Goal: Transaction & Acquisition: Subscribe to service/newsletter

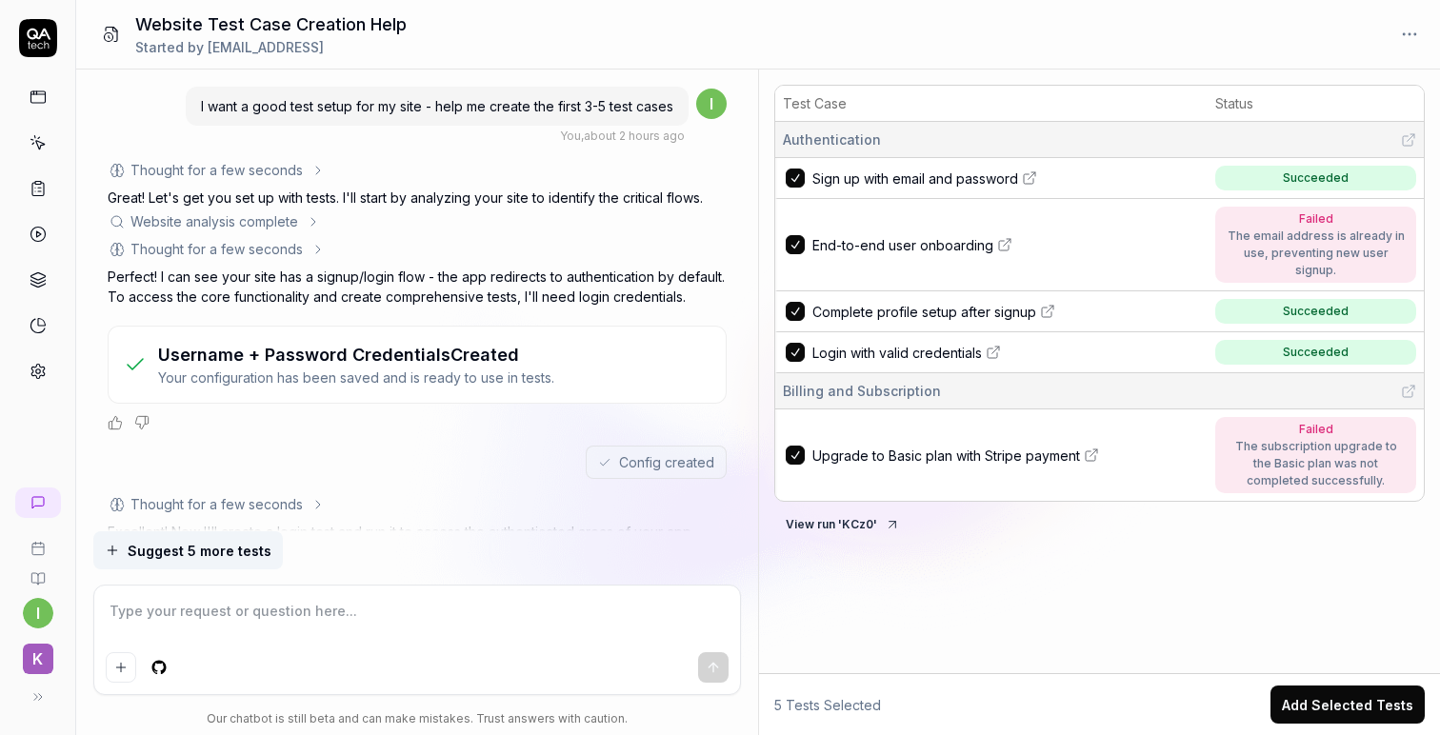
scroll to position [3423, 0]
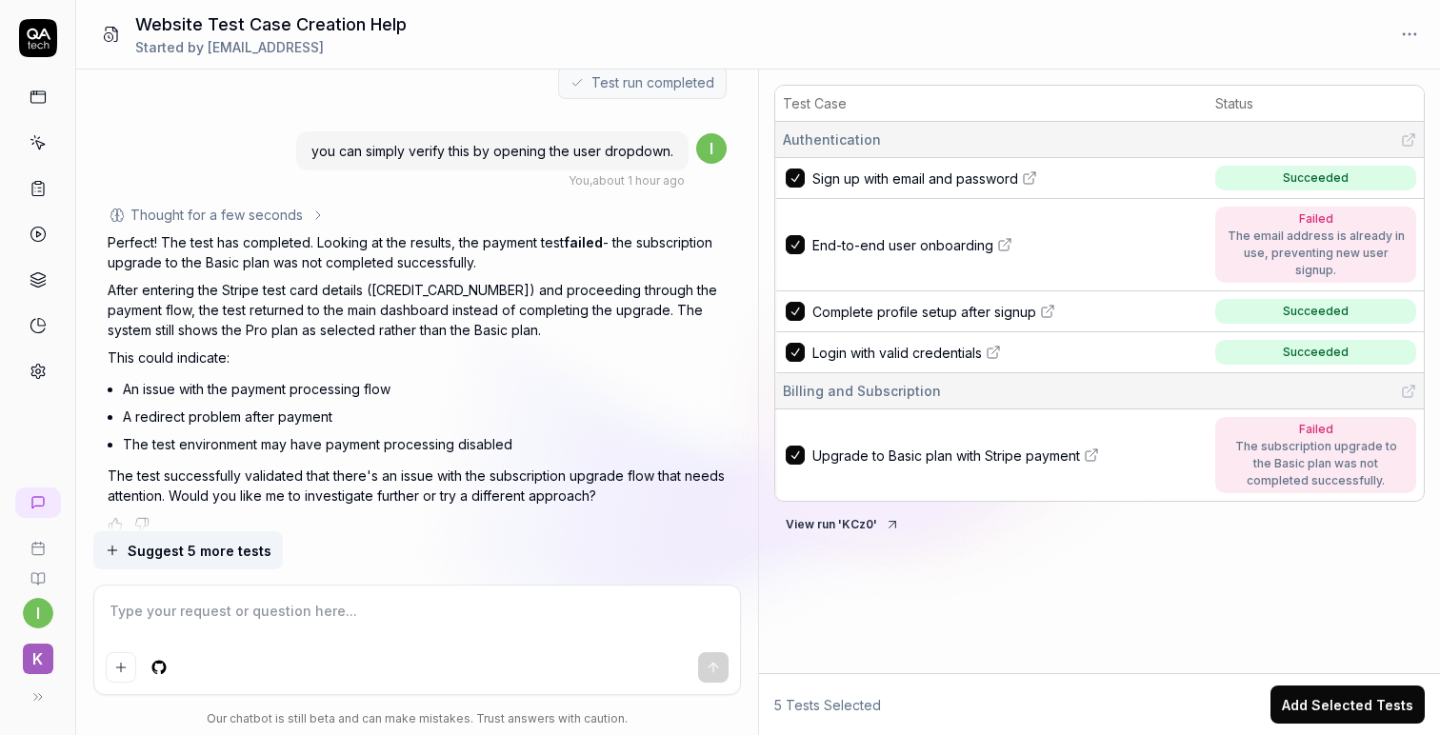
type textarea "*"
click at [273, 614] on textarea at bounding box center [417, 621] width 623 height 48
type textarea "I"
type textarea "*"
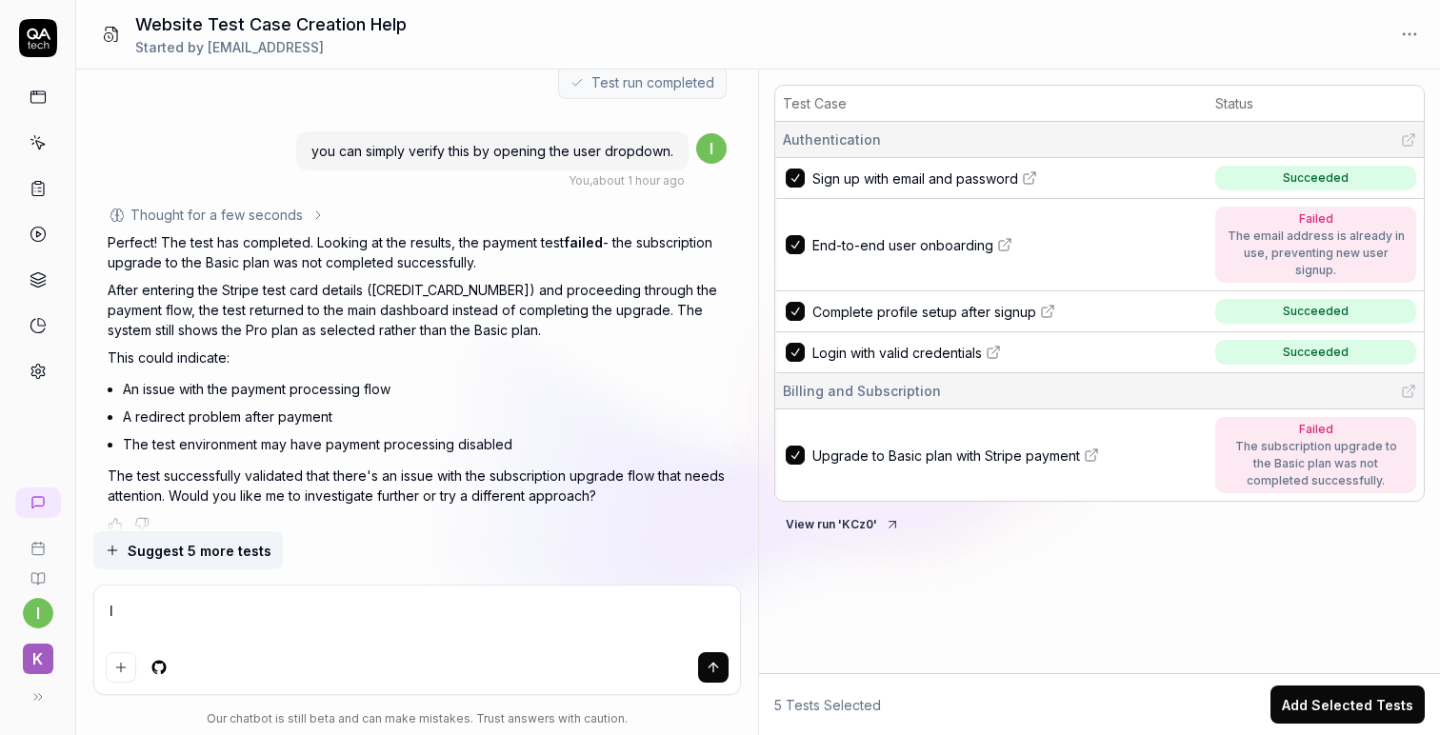
type textarea "I"
type textarea "*"
type textarea "I t"
type textarea "*"
type textarea "I th"
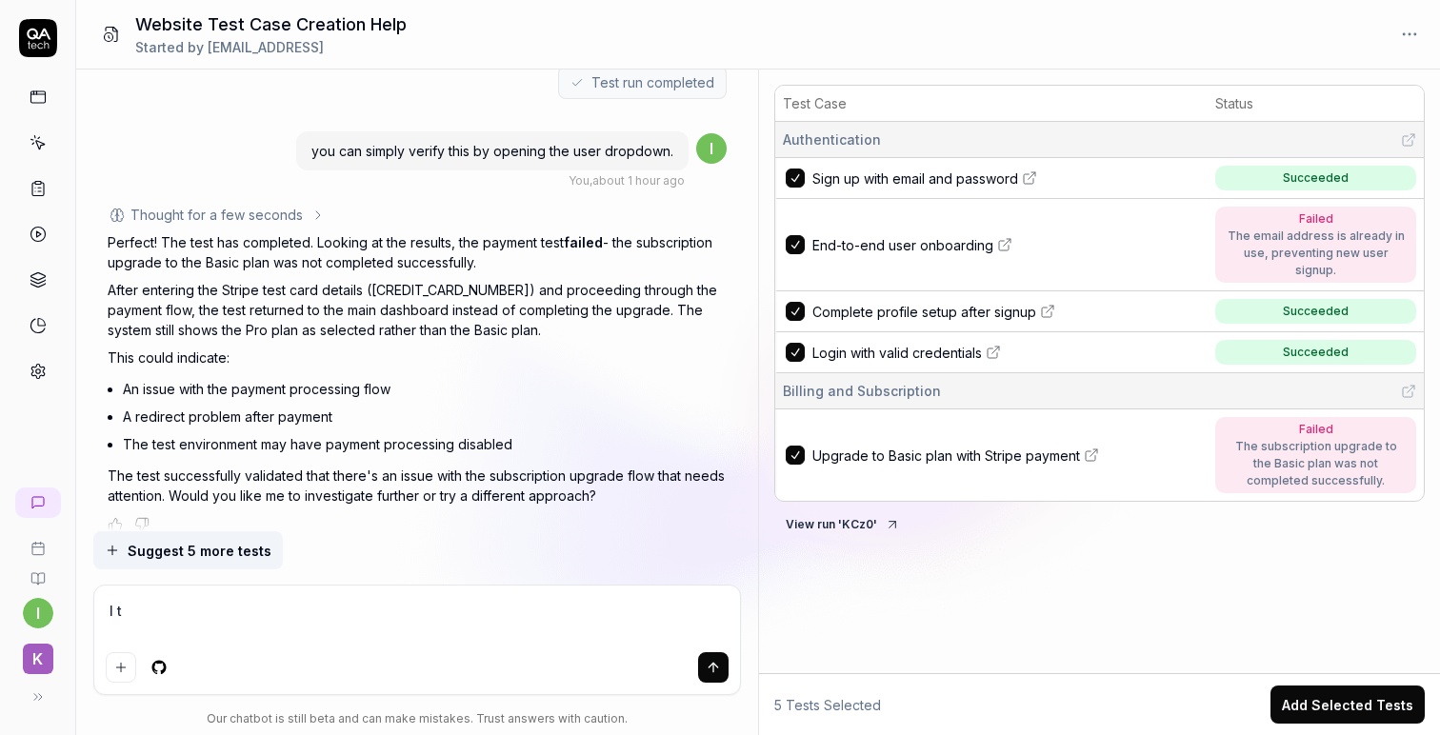
type textarea "*"
type textarea "I thi"
type textarea "*"
type textarea "I thin"
type textarea "*"
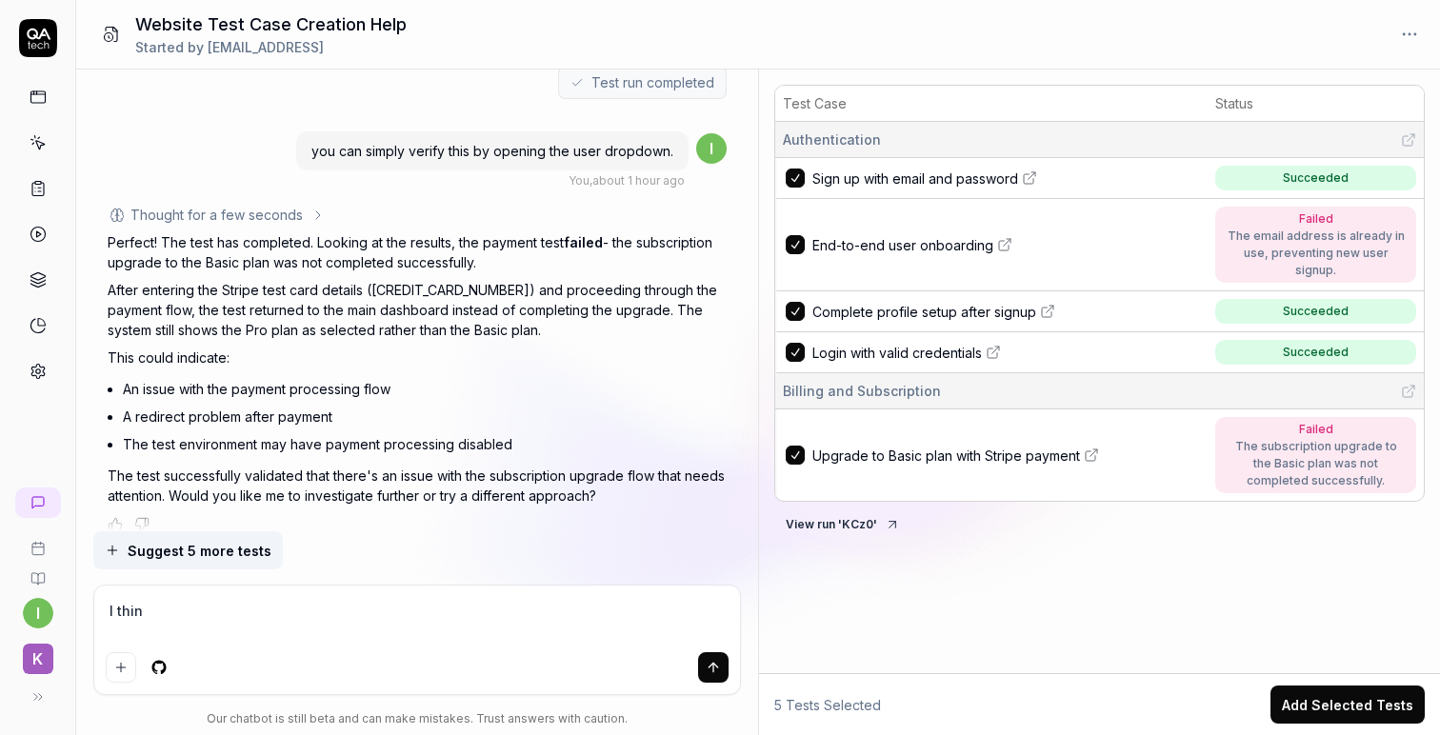
type textarea "I think"
type textarea "*"
click at [1095, 451] on icon at bounding box center [1091, 456] width 10 height 10
click at [382, 609] on textarea at bounding box center [417, 621] width 623 height 48
type textarea "*"
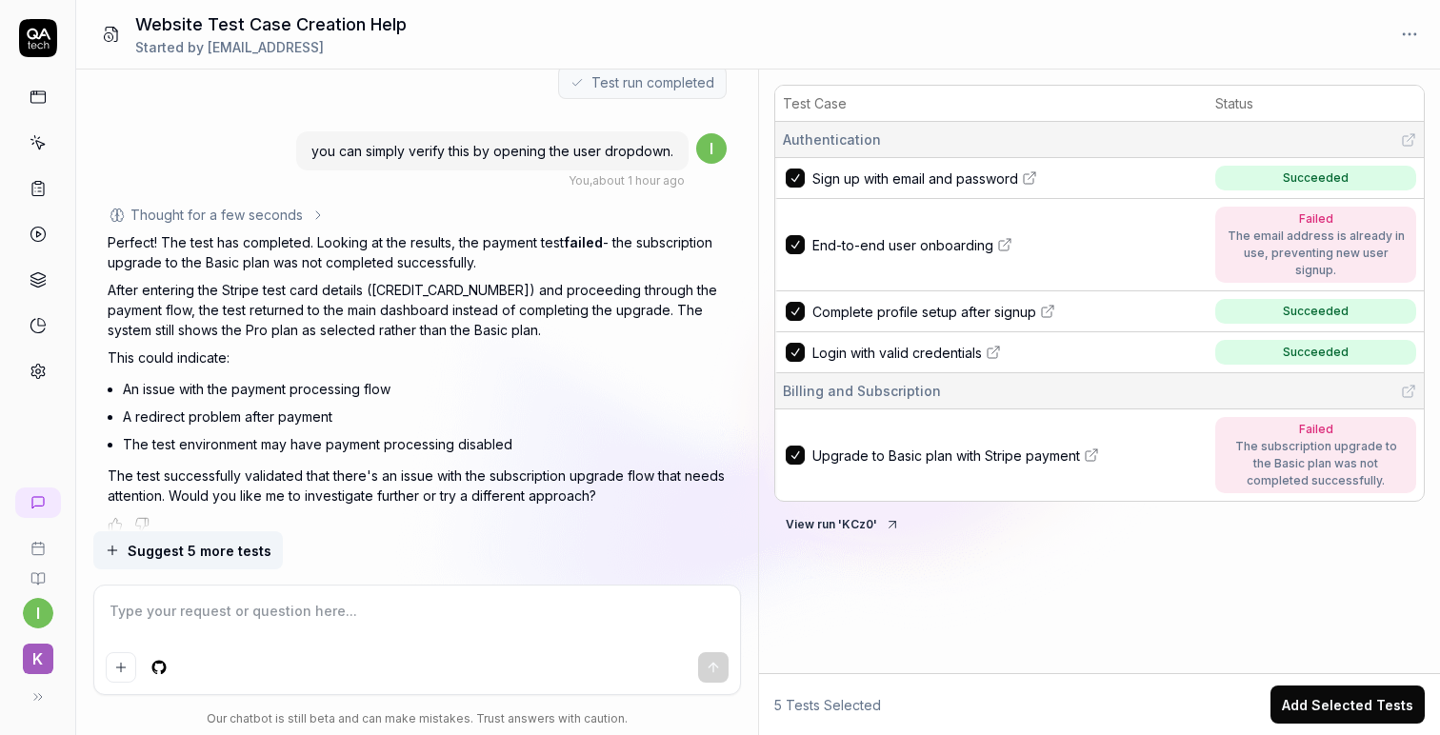
type textarea "C"
type textarea "*"
type textarea "Ca"
type textarea "*"
type textarea "Can"
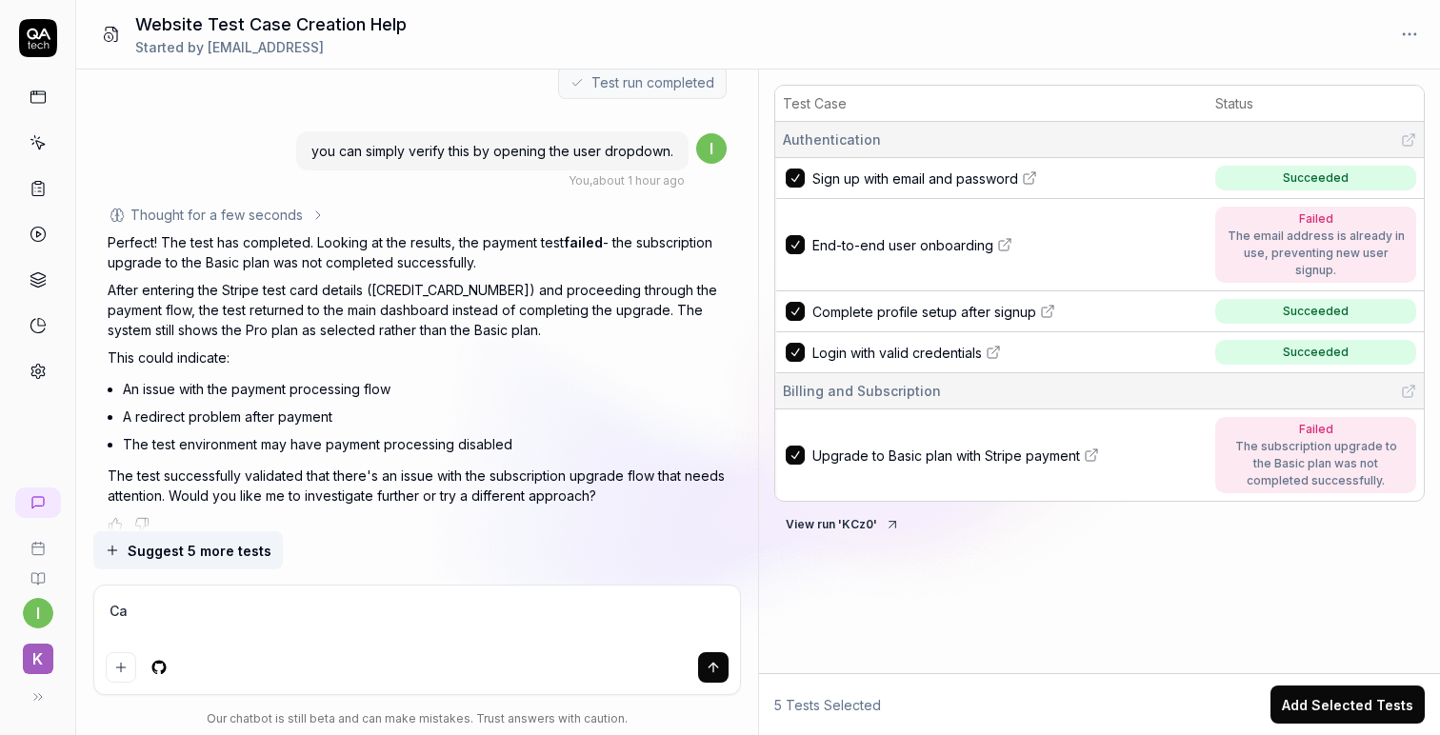
type textarea "*"
type textarea "Can"
type textarea "*"
type textarea "Can y"
type textarea "*"
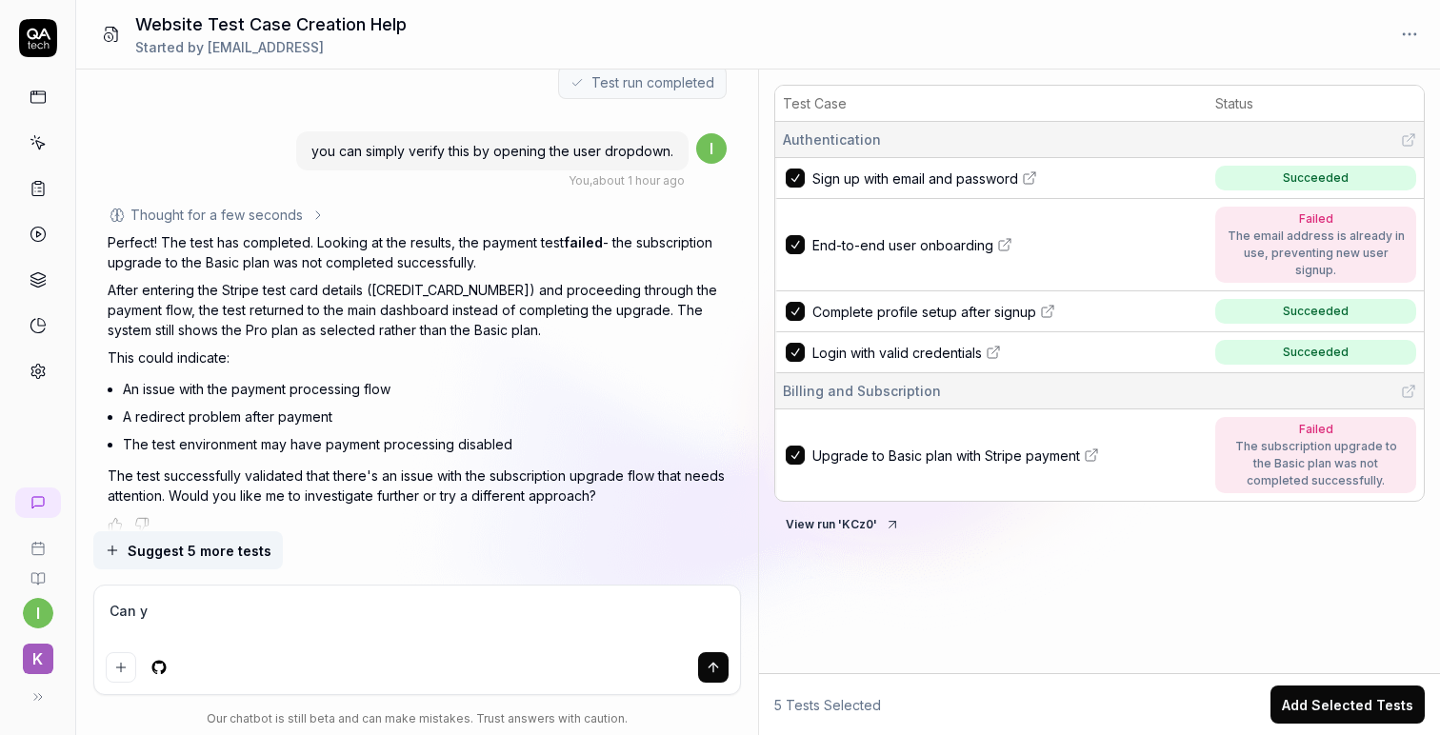
type textarea "Can yo"
type textarea "*"
type textarea "Can you"
type textarea "*"
type textarea "Can you"
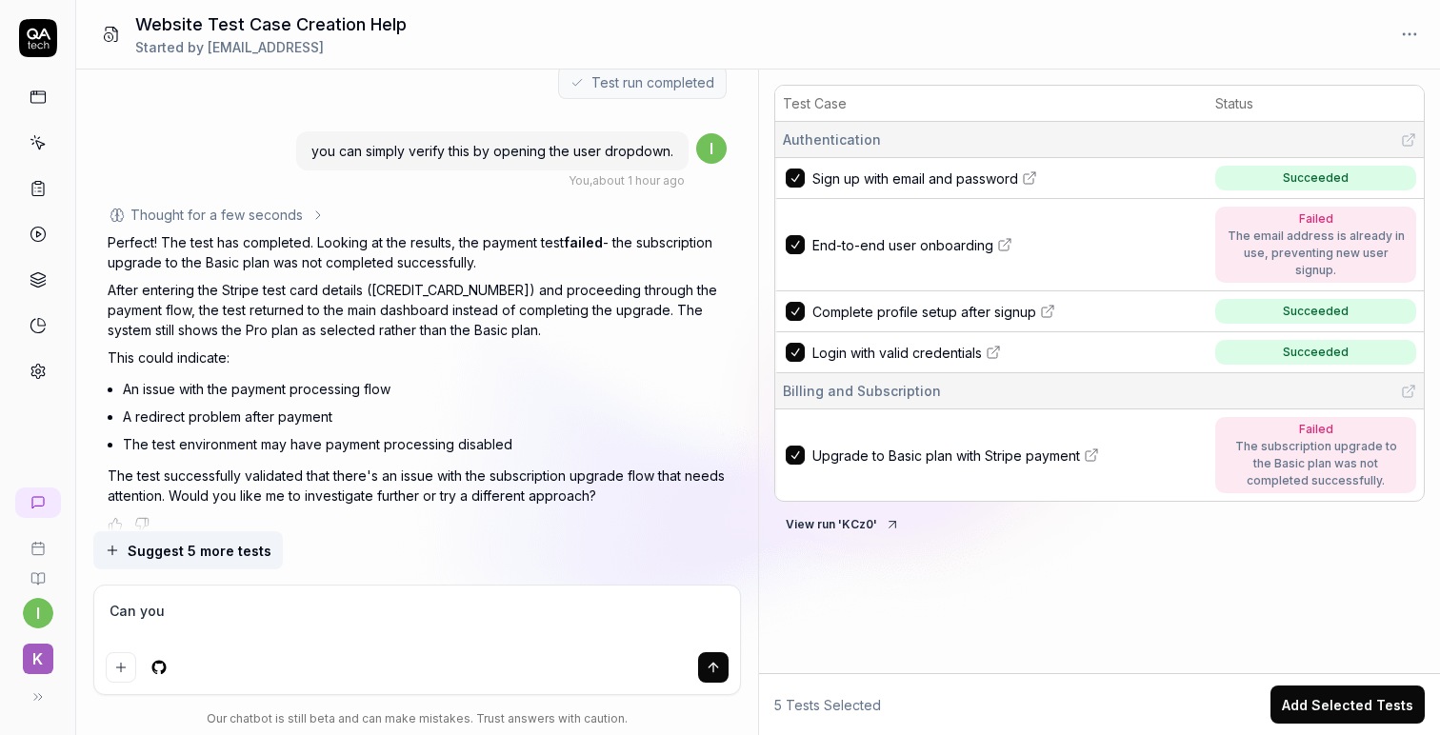
type textarea "*"
type textarea "Can you t"
type textarea "*"
type textarea "Can you tr"
type textarea "*"
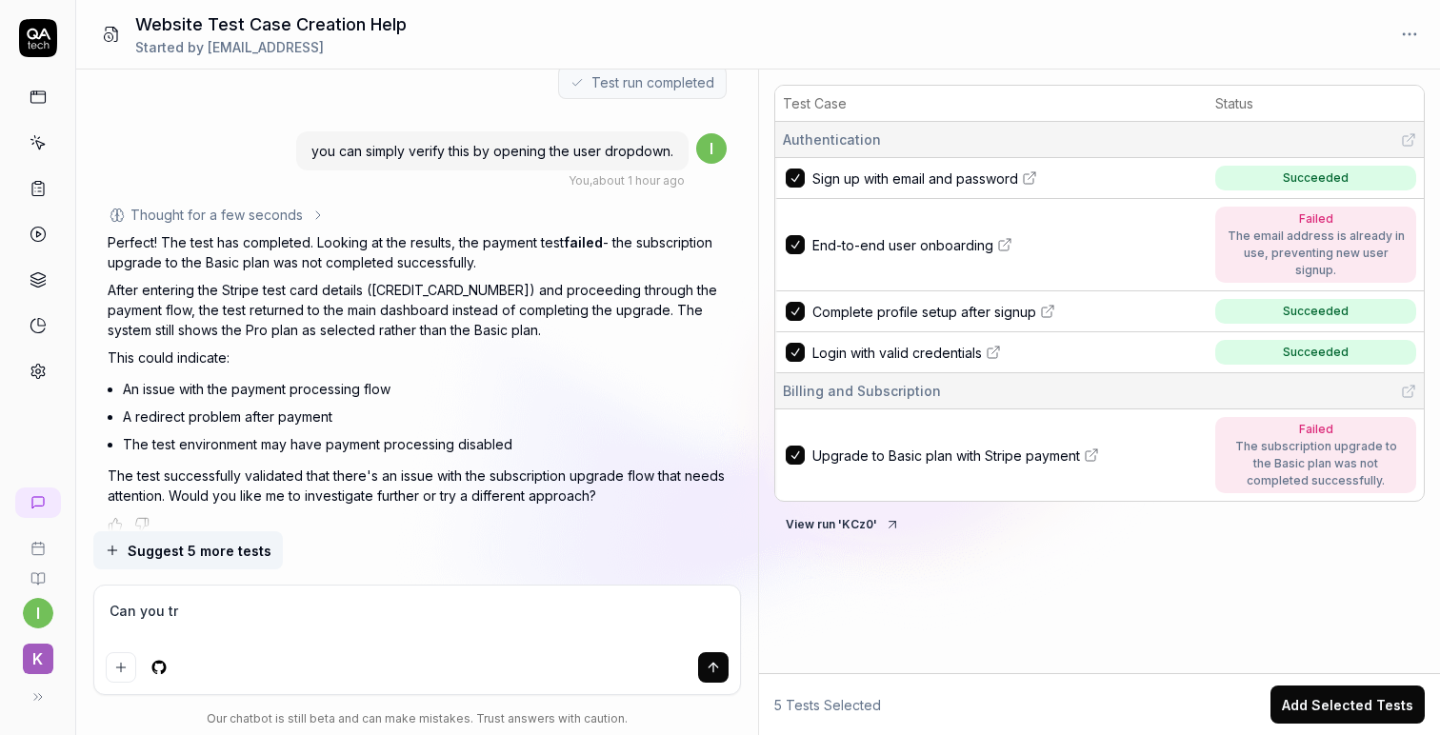
type textarea "Can you try"
type textarea "*"
type textarea "Can you try"
type textarea "*"
type textarea "Can you try w"
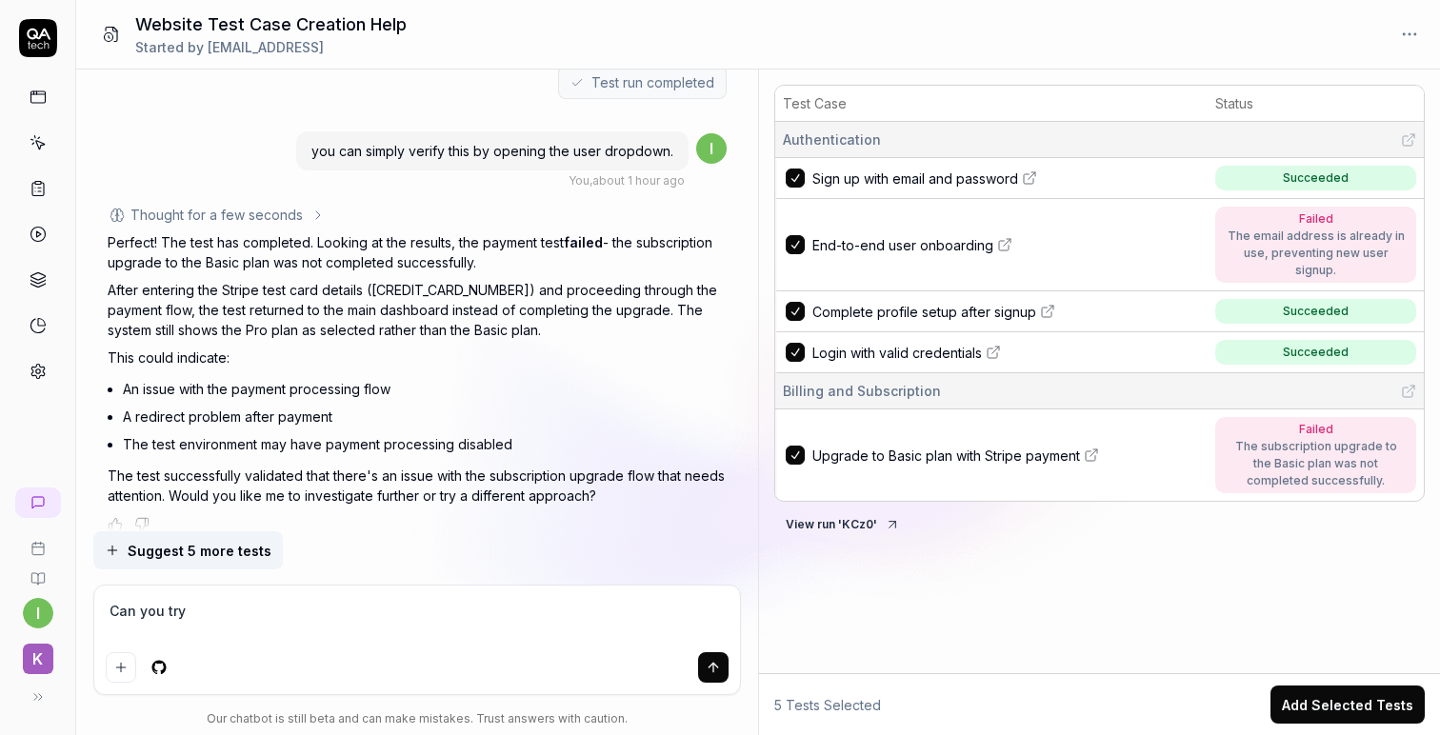
type textarea "*"
type textarea "Can you try wa"
type textarea "*"
type textarea "Can you try wai"
type textarea "*"
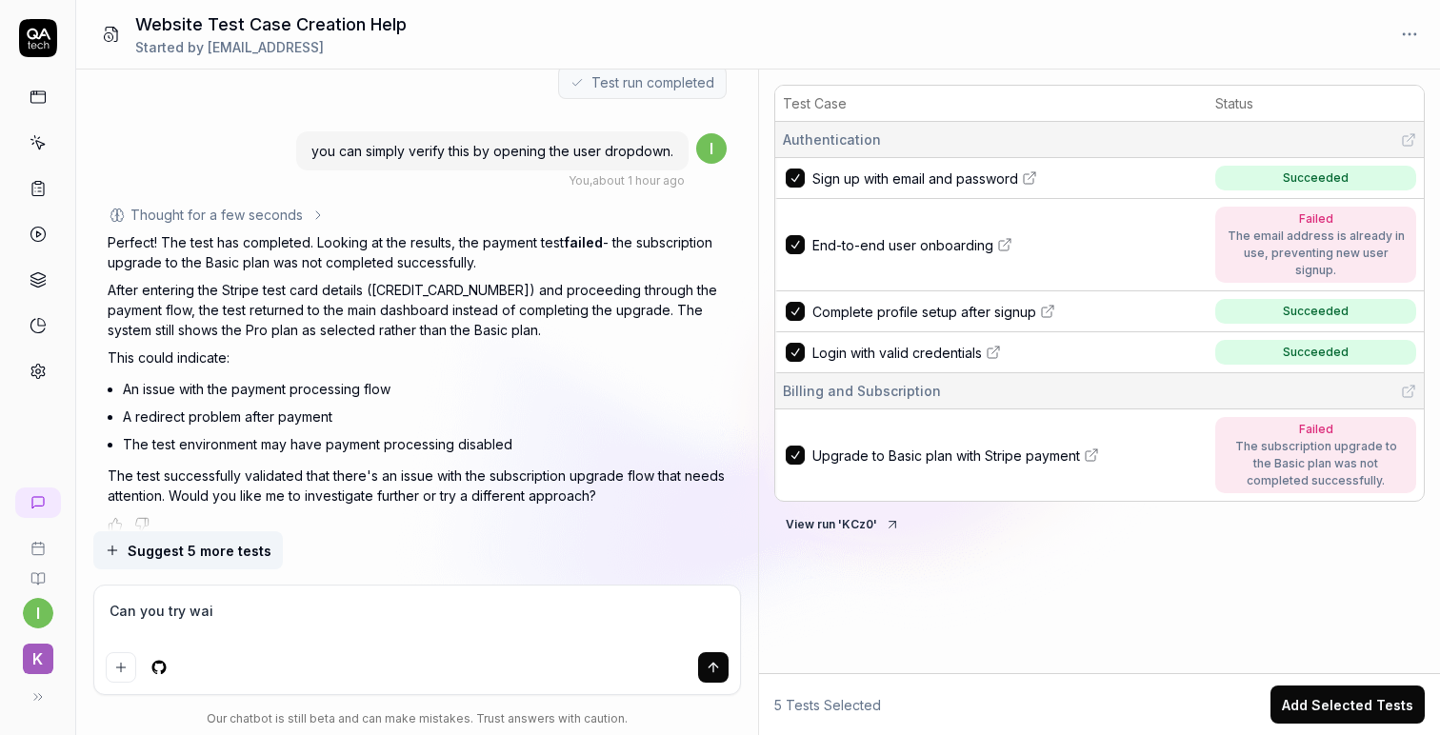
type textarea "Can you try wait"
type textarea "*"
type textarea "Can you try waiti"
type textarea "*"
type textarea "Can you try waitin"
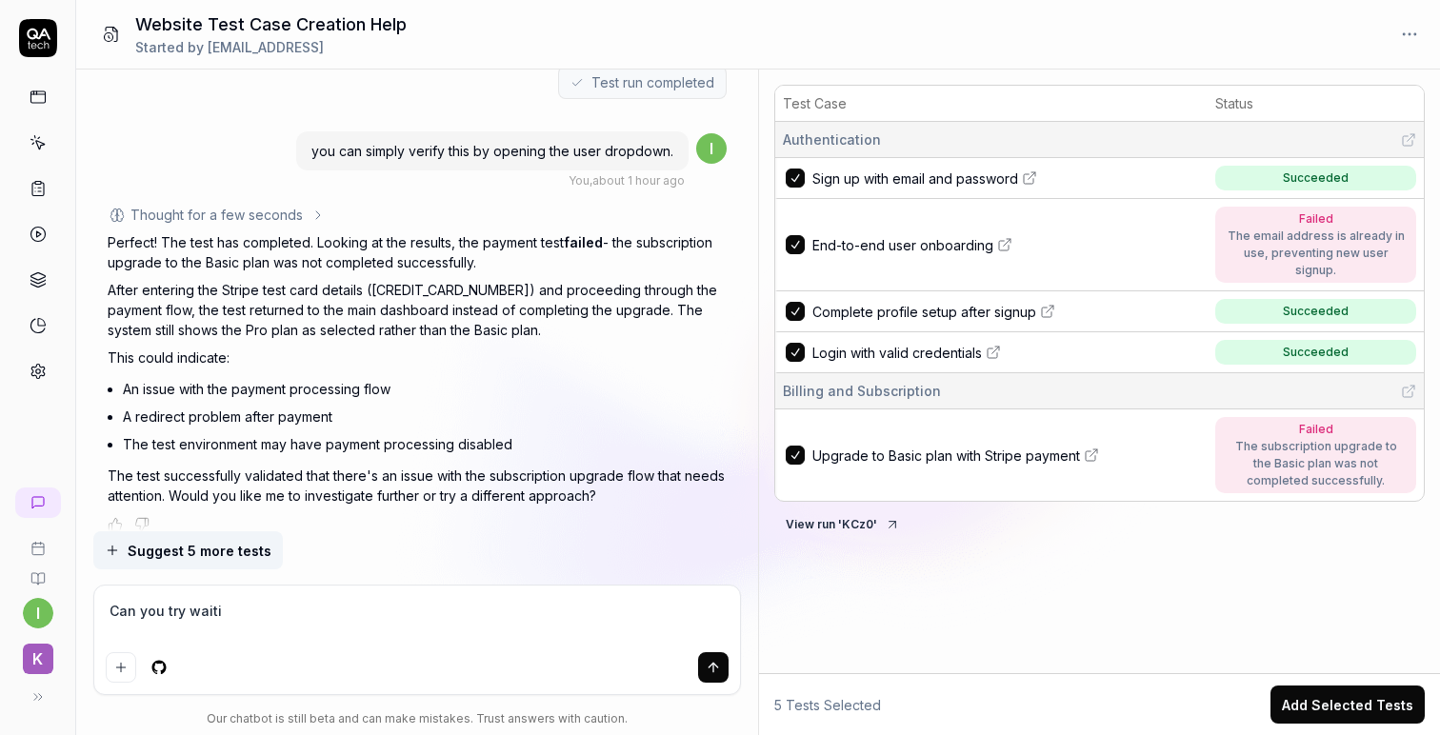
type textarea "*"
type textarea "Can you try waiting"
type textarea "*"
type textarea "Can you try waiting"
type textarea "*"
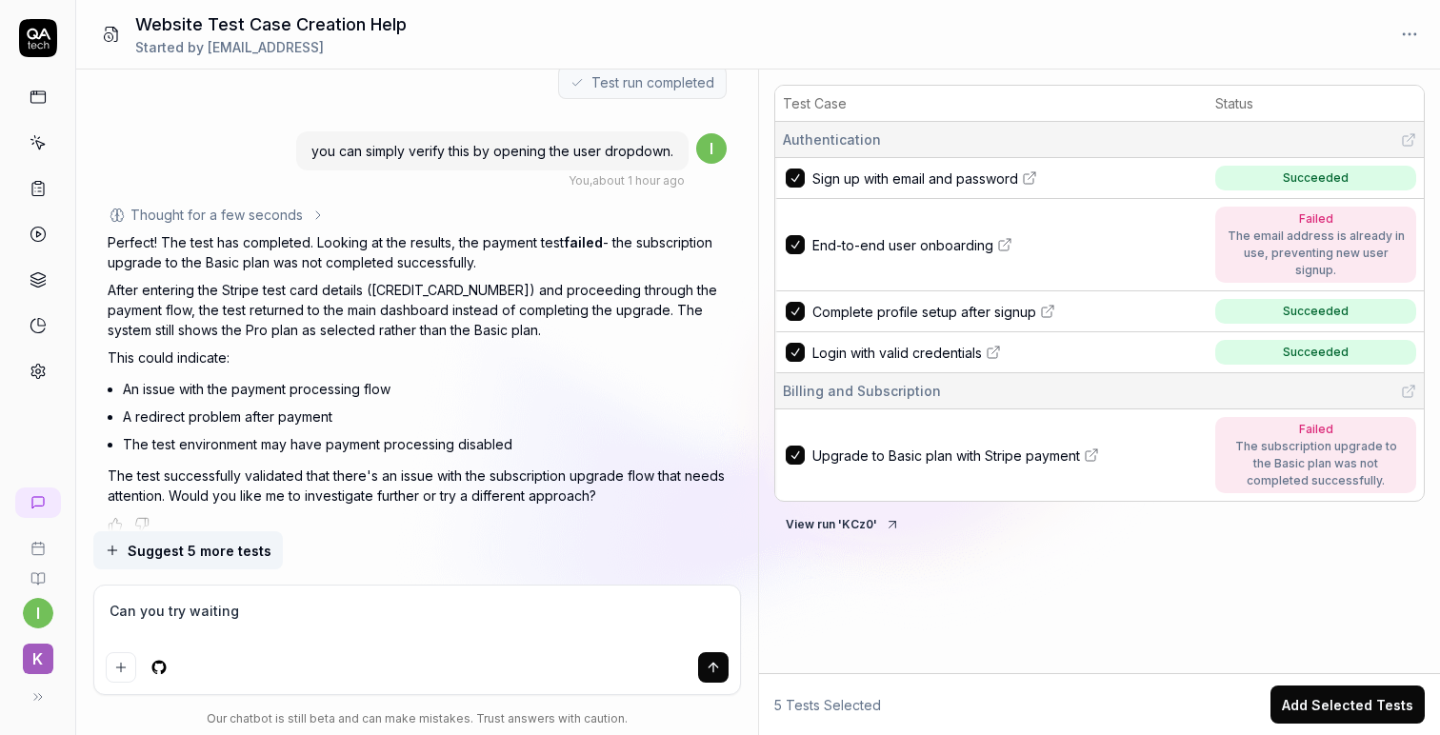
type textarea "Can you try waiting a"
type textarea "*"
type textarea "Can you try waiting a"
type textarea "*"
type textarea "Can you try waiting a l"
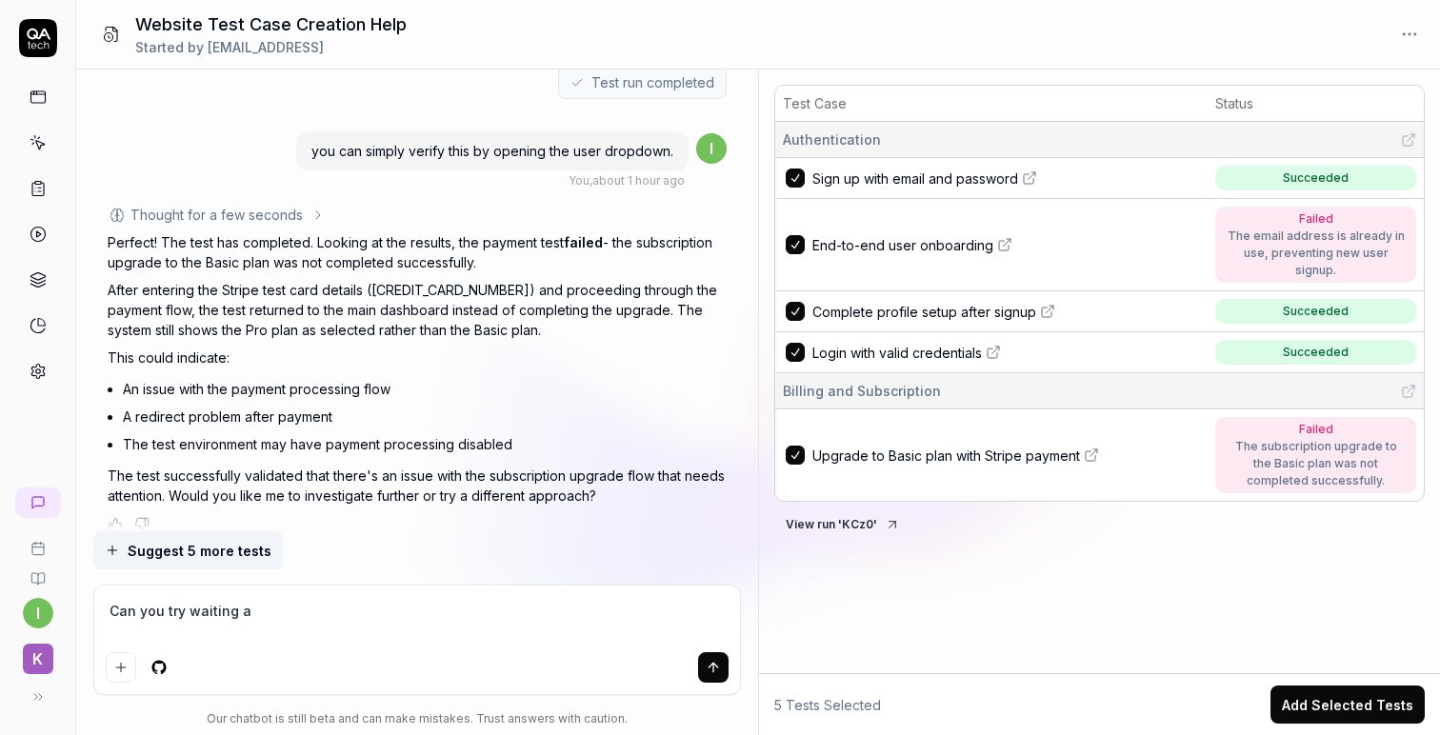
type textarea "*"
type textarea "Can you try waiting a li"
type textarea "*"
type textarea "Can you try waiting a lit"
type textarea "*"
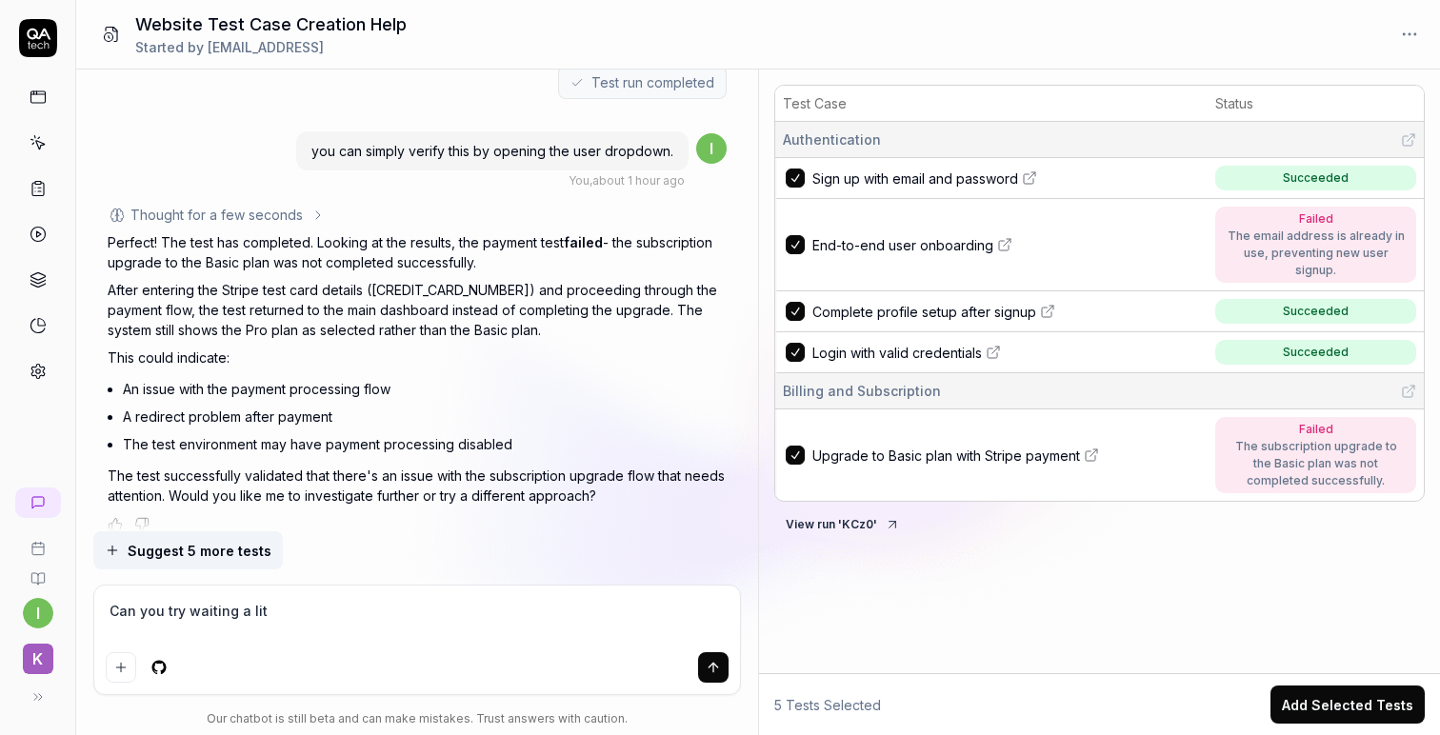
type textarea "Can you try waiting a litt"
type textarea "*"
type textarea "Can you try waiting a littl"
type textarea "*"
type textarea "Can you try waiting a little"
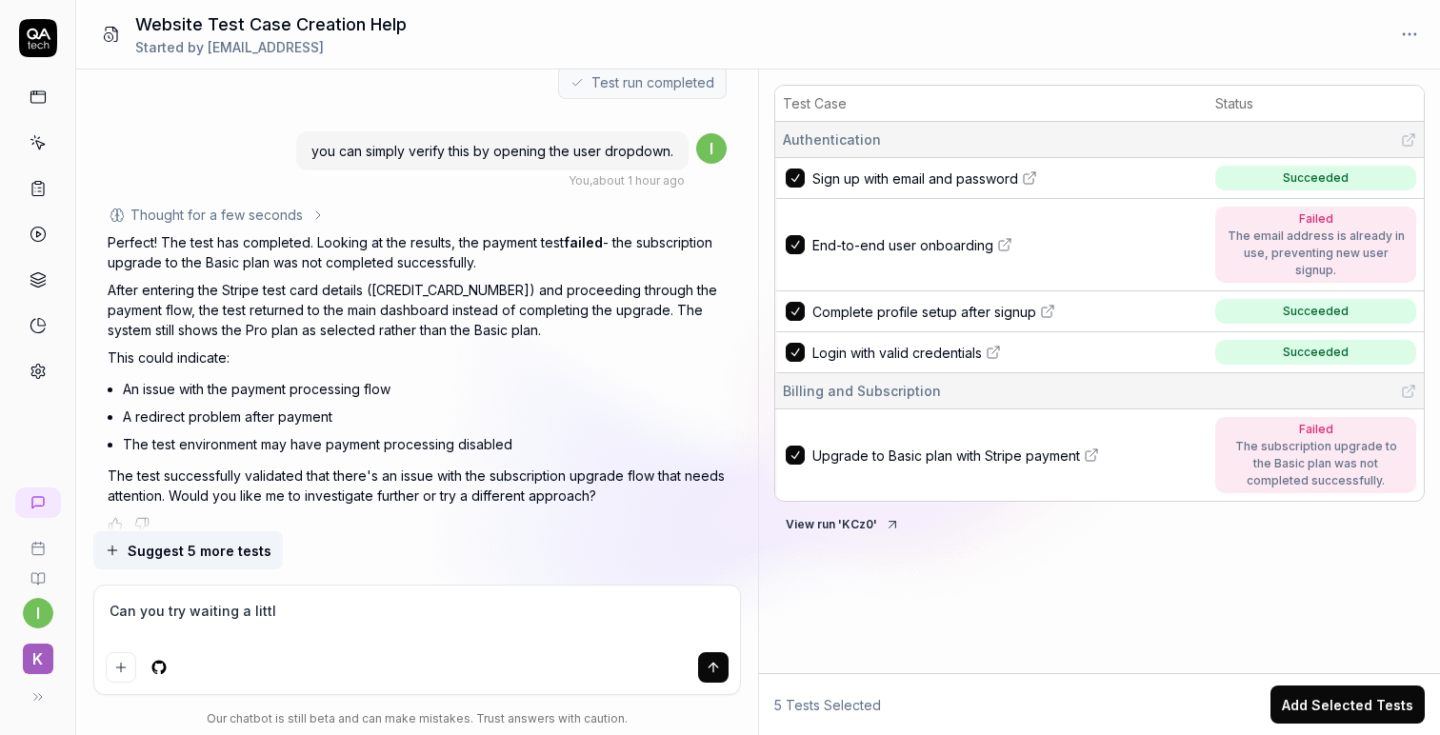
type textarea "*"
type textarea "Can you try waiting a little"
type textarea "*"
type textarea "Can you try waiting a little l"
type textarea "*"
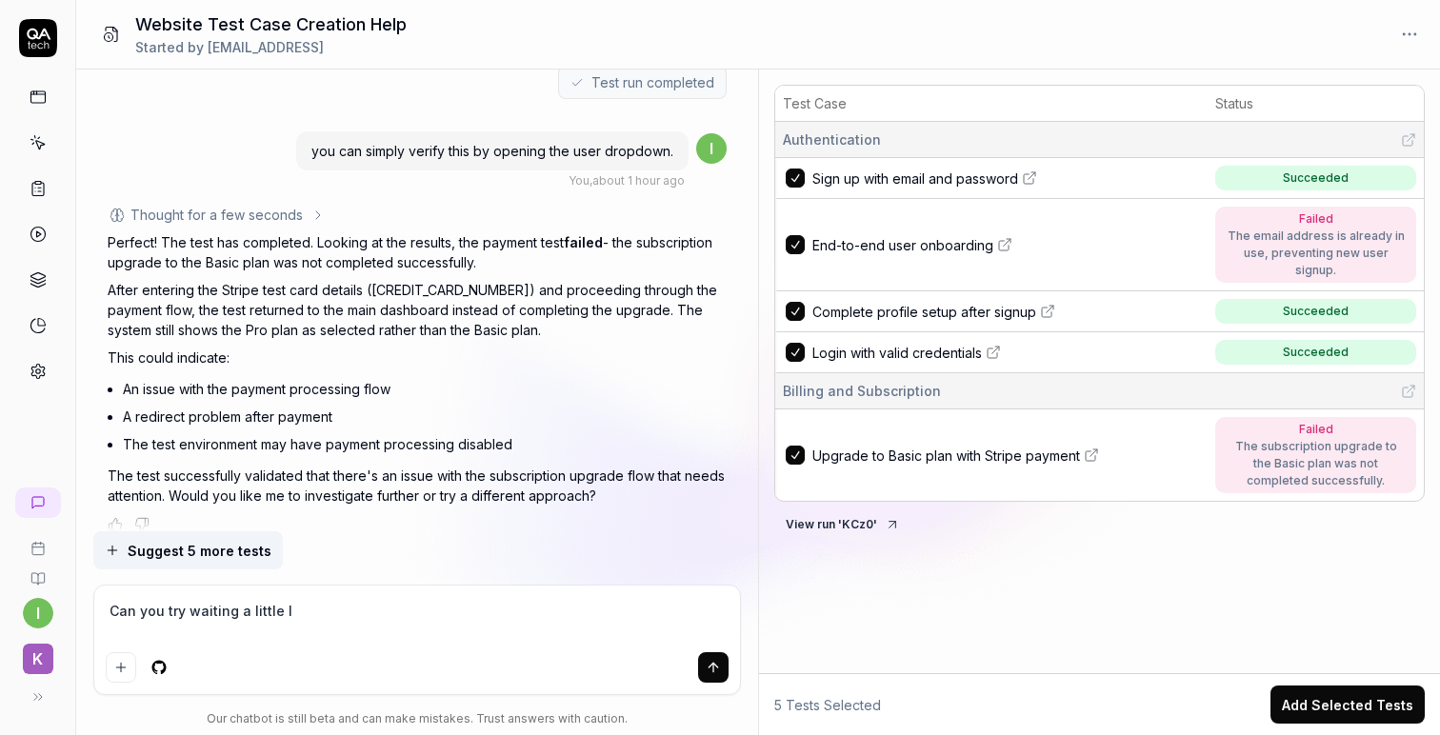
type textarea "Can you try waiting a little lo"
type textarea "*"
type textarea "Can you try waiting a little lon"
type textarea "*"
type textarea "Can you try waiting a little long"
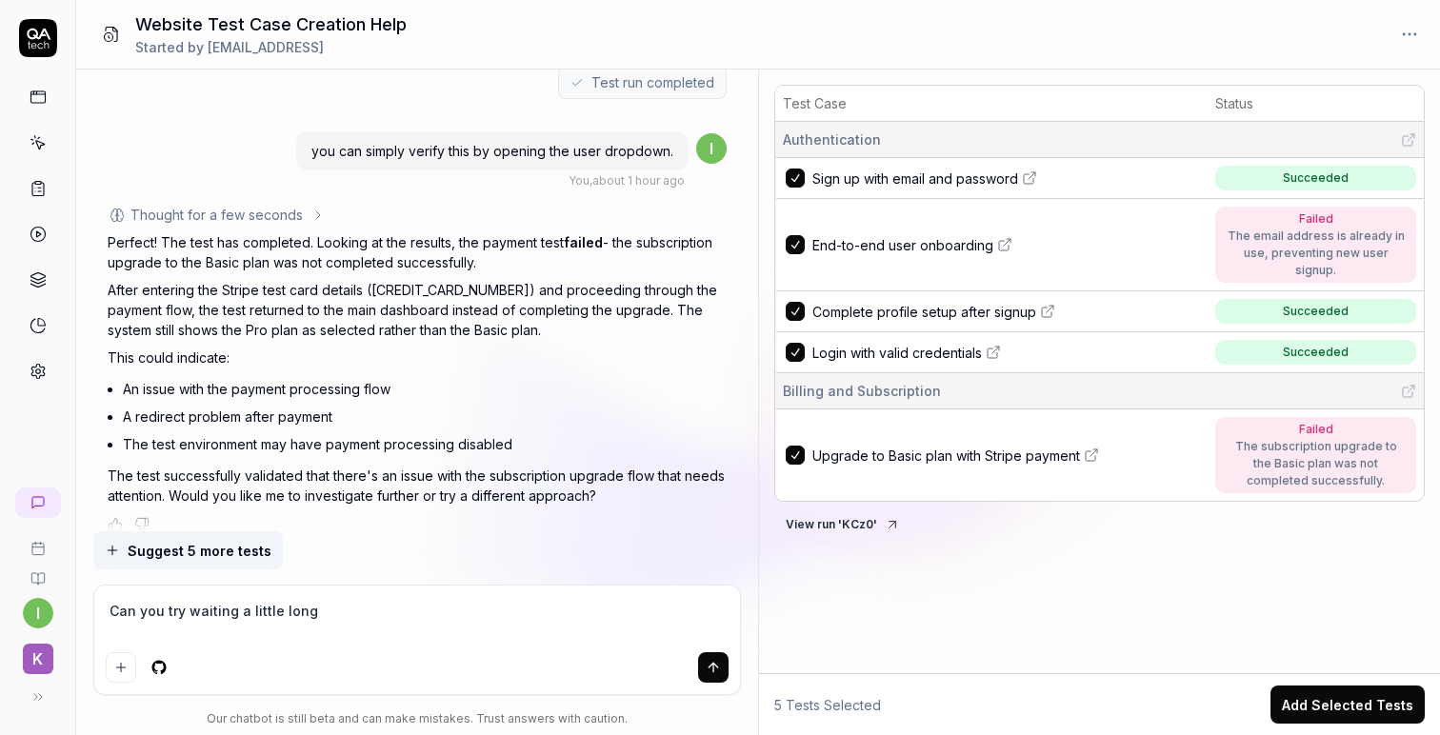
type textarea "*"
type textarea "Can you try waiting a little longe"
type textarea "*"
type textarea "e"
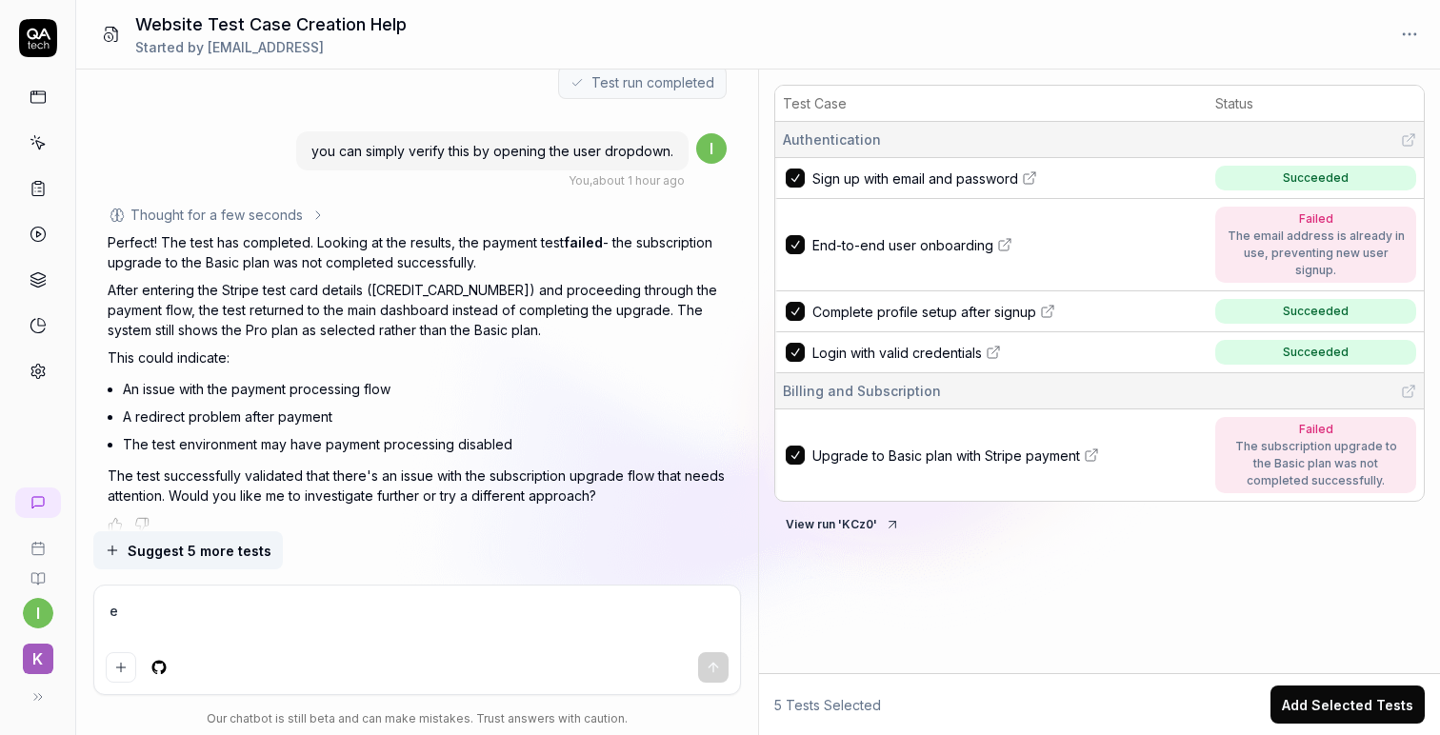
type textarea "*"
type textarea "L"
type textarea "*"
type textarea "Le"
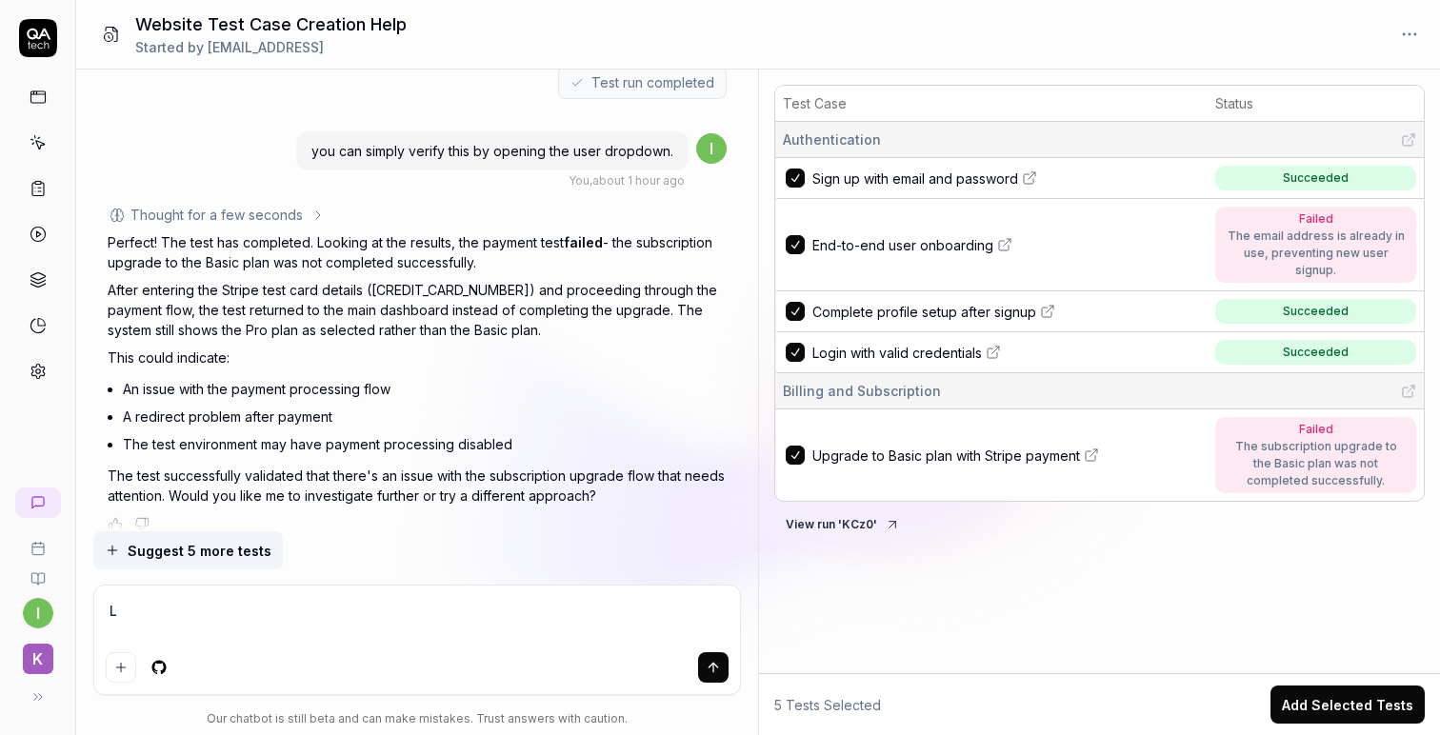
type textarea "*"
type textarea "Let"
type textarea "*"
type textarea "Lets"
type textarea "*"
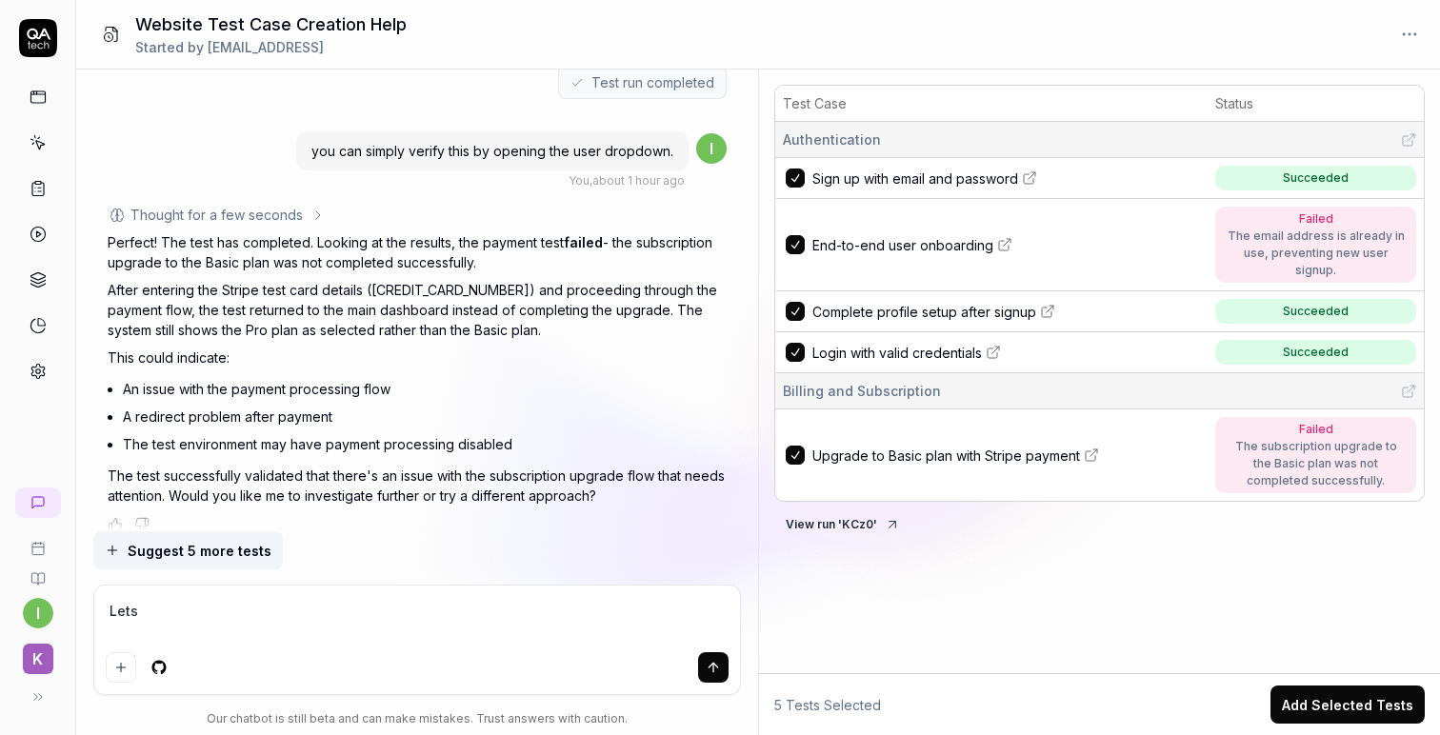
type textarea "Lets"
type textarea "*"
type textarea "Lets s"
type textarea "*"
type textarea "Lets si"
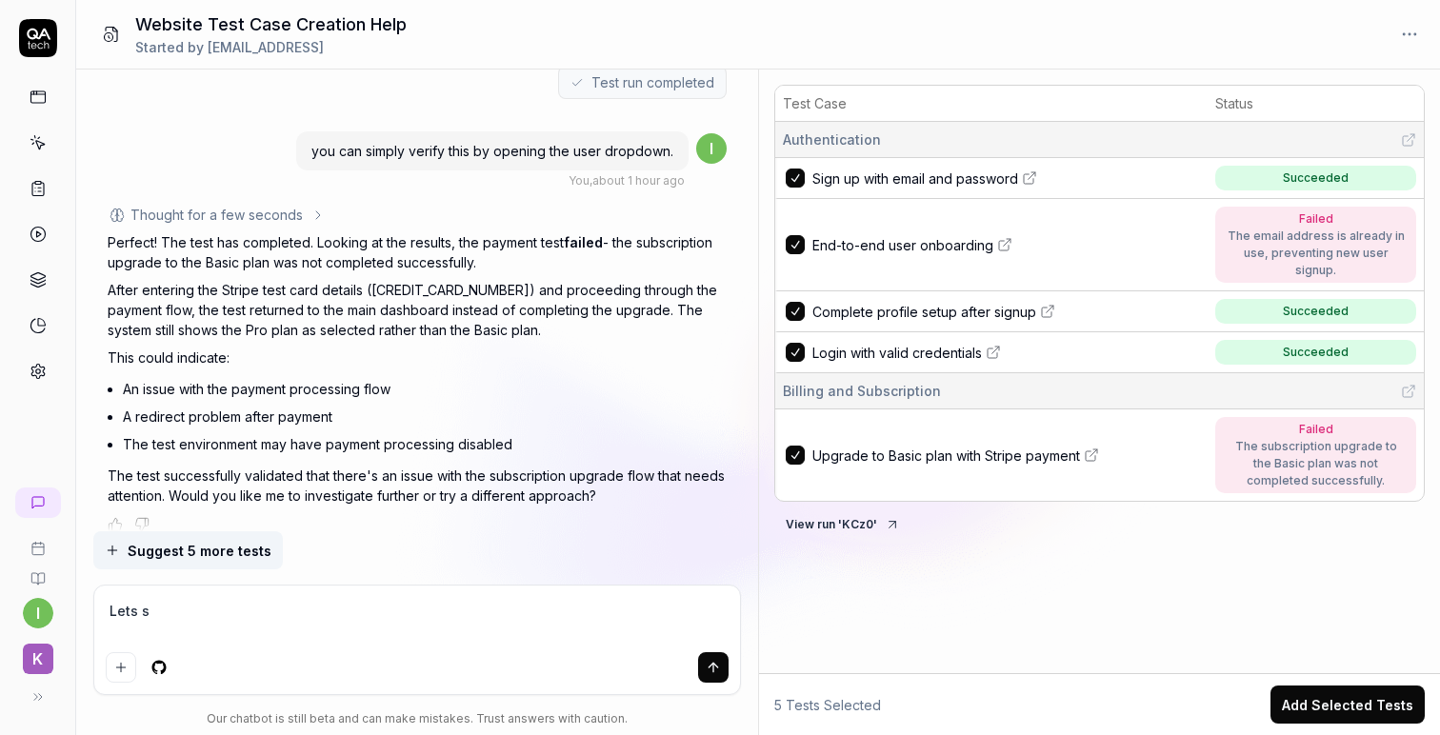
type textarea "*"
type textarea "Lets sig"
type textarea "*"
type textarea "Lets sign"
type textarea "*"
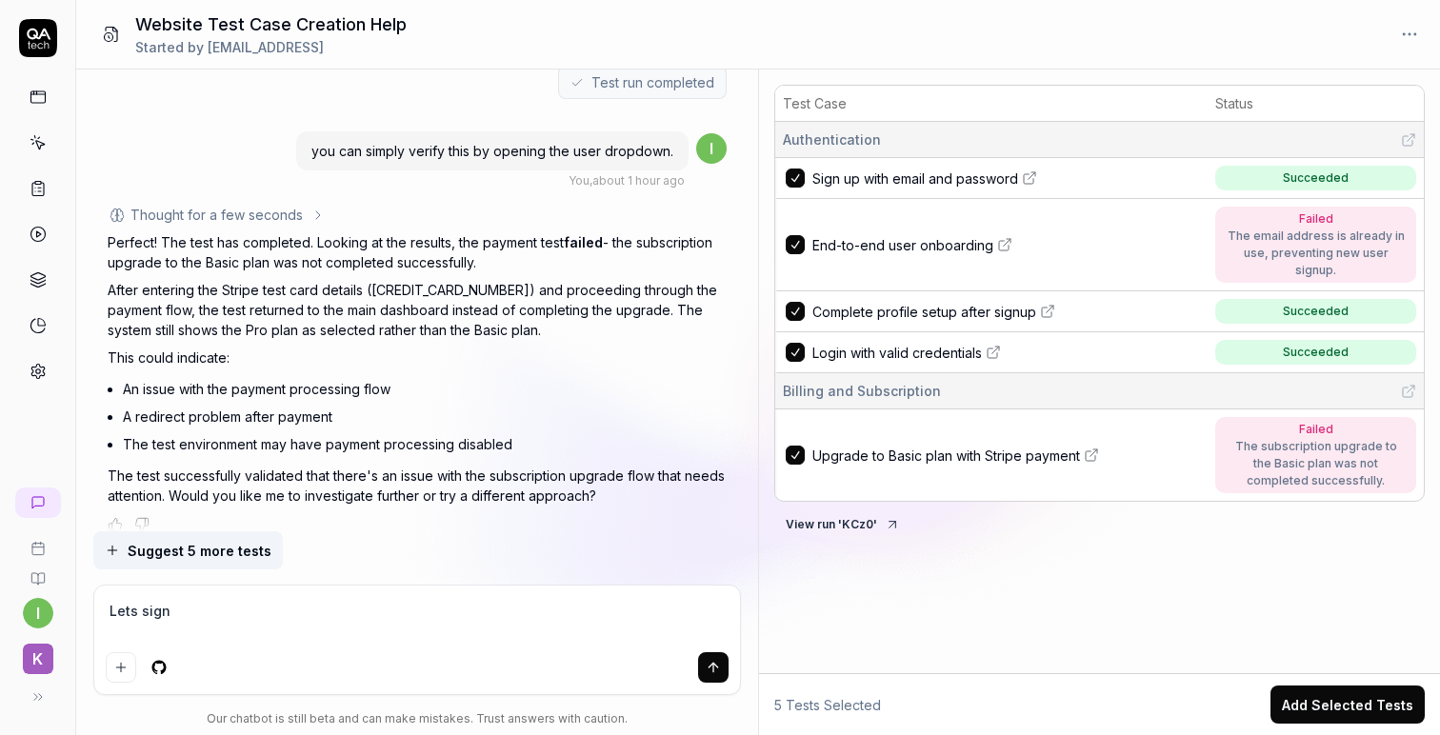
type textarea "Lets sign"
type textarea "*"
type textarea "Lets sign u"
type textarea "*"
type textarea "Lets sign up"
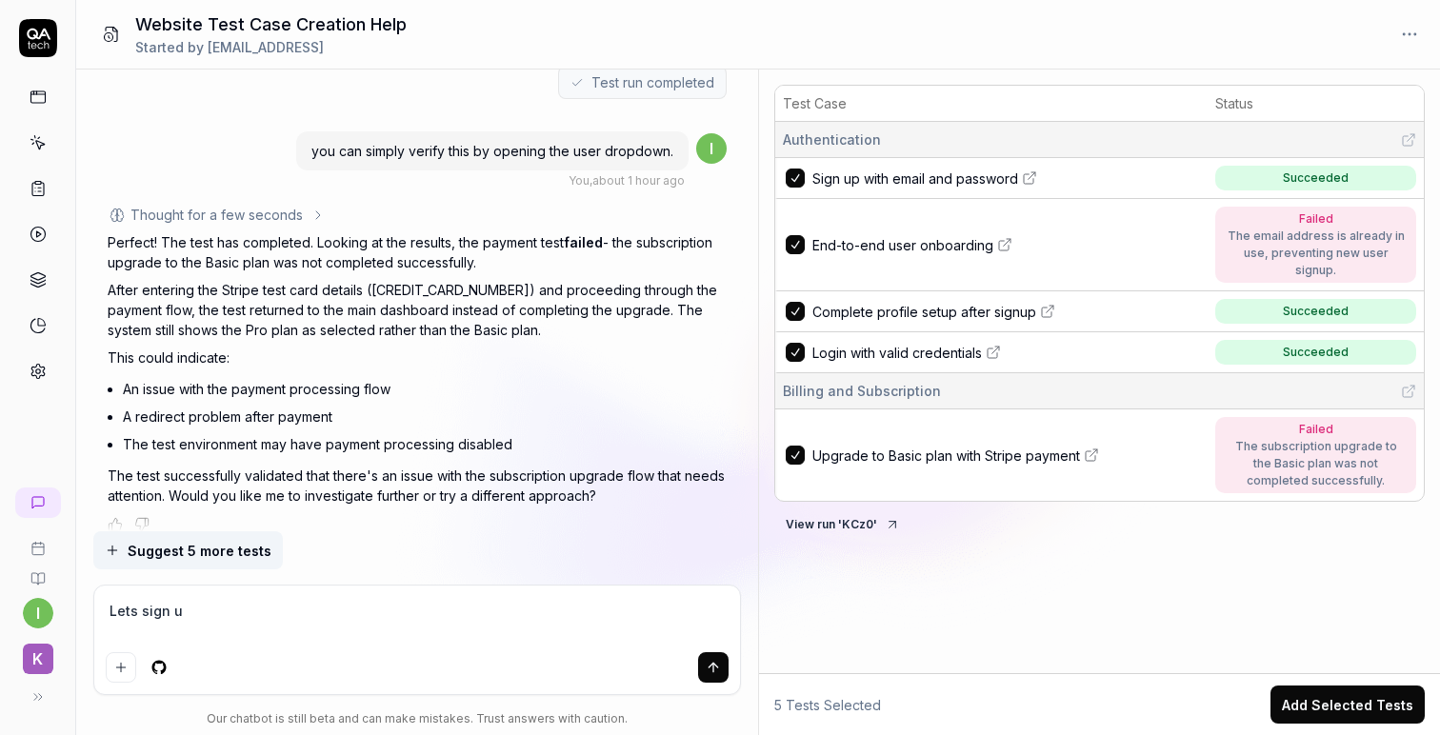
type textarea "*"
type textarea "Lets sign up"
type textarea "*"
type textarea "Lets sign up w"
type textarea "*"
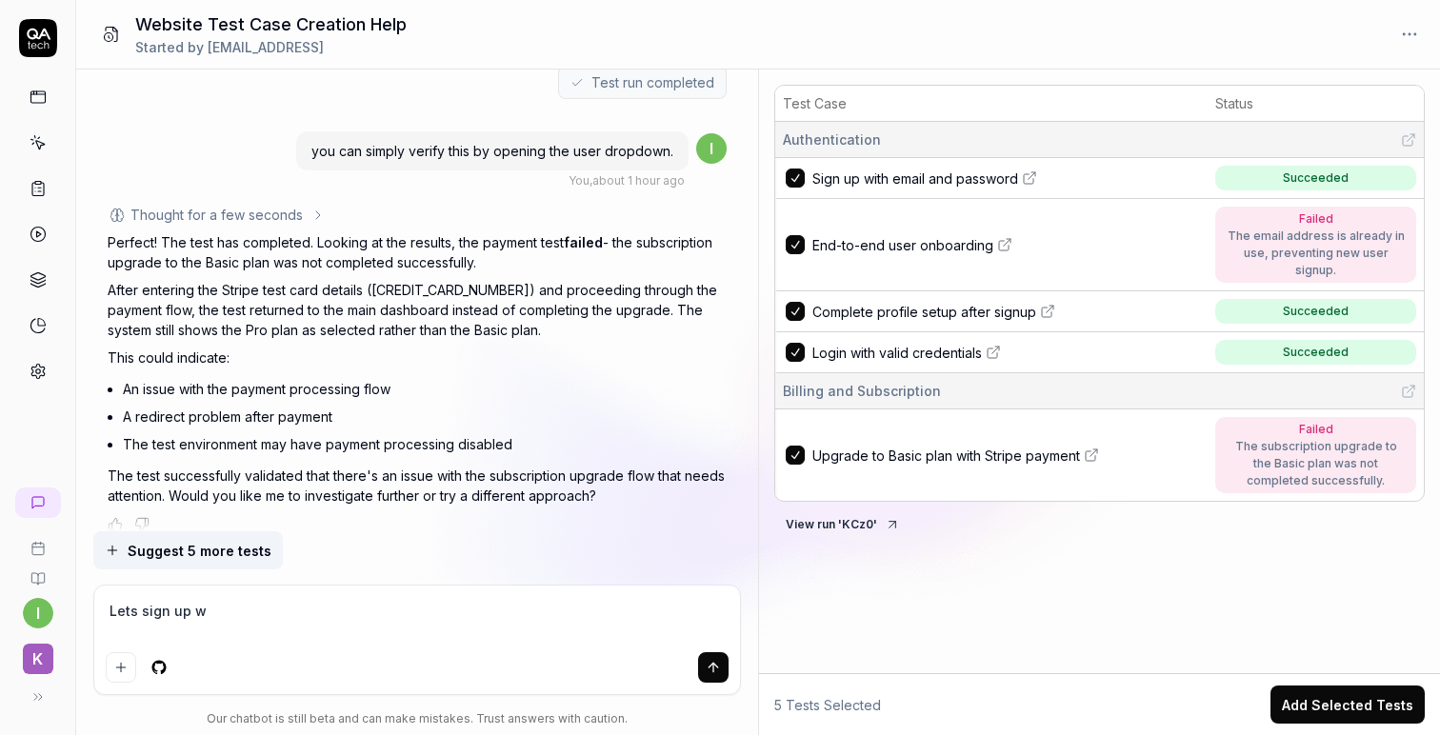
type textarea "Lets sign up wi"
type textarea "*"
type textarea "Lets sign up wit"
type textarea "*"
type textarea "Lets sign up with"
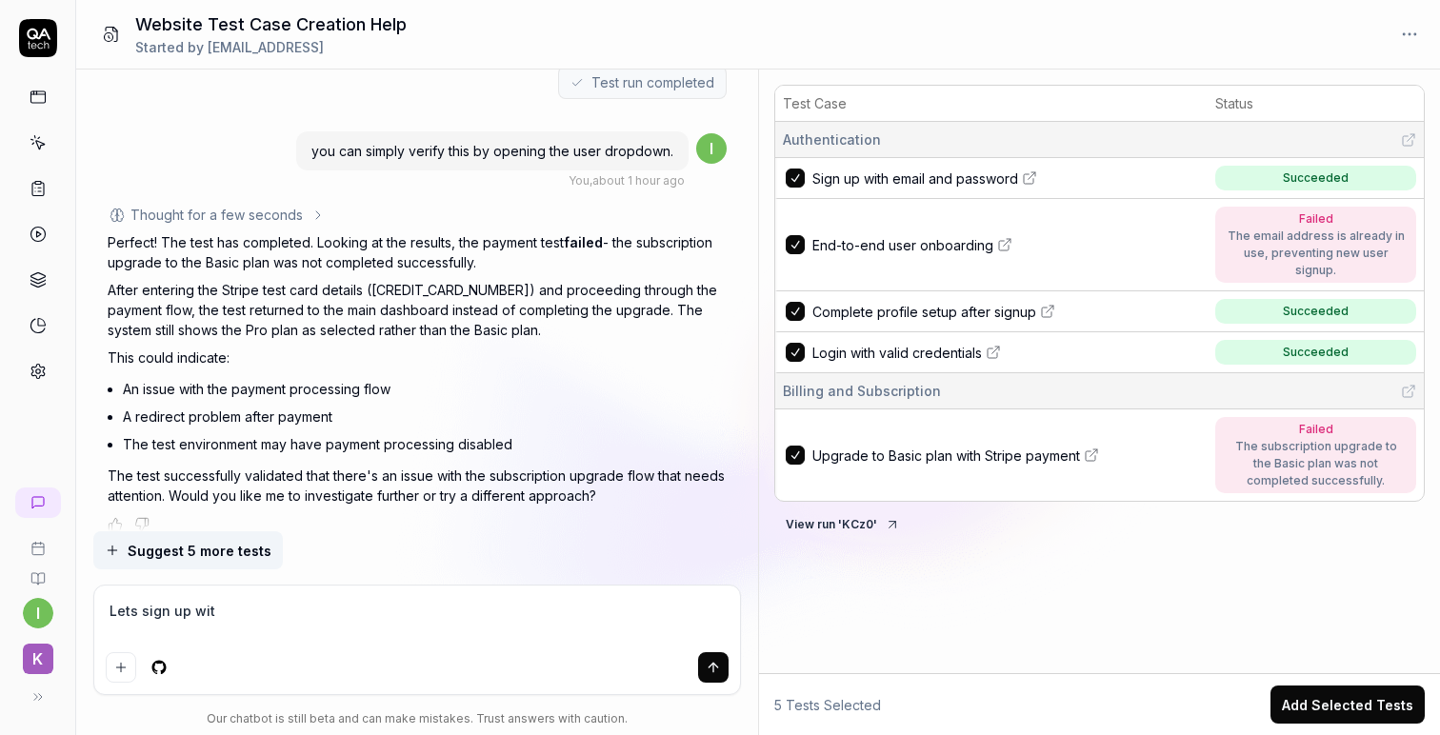
type textarea "*"
type textarea "Lets sign up witha"
type textarea "*"
type textarea "Lets sign up witha"
type textarea "*"
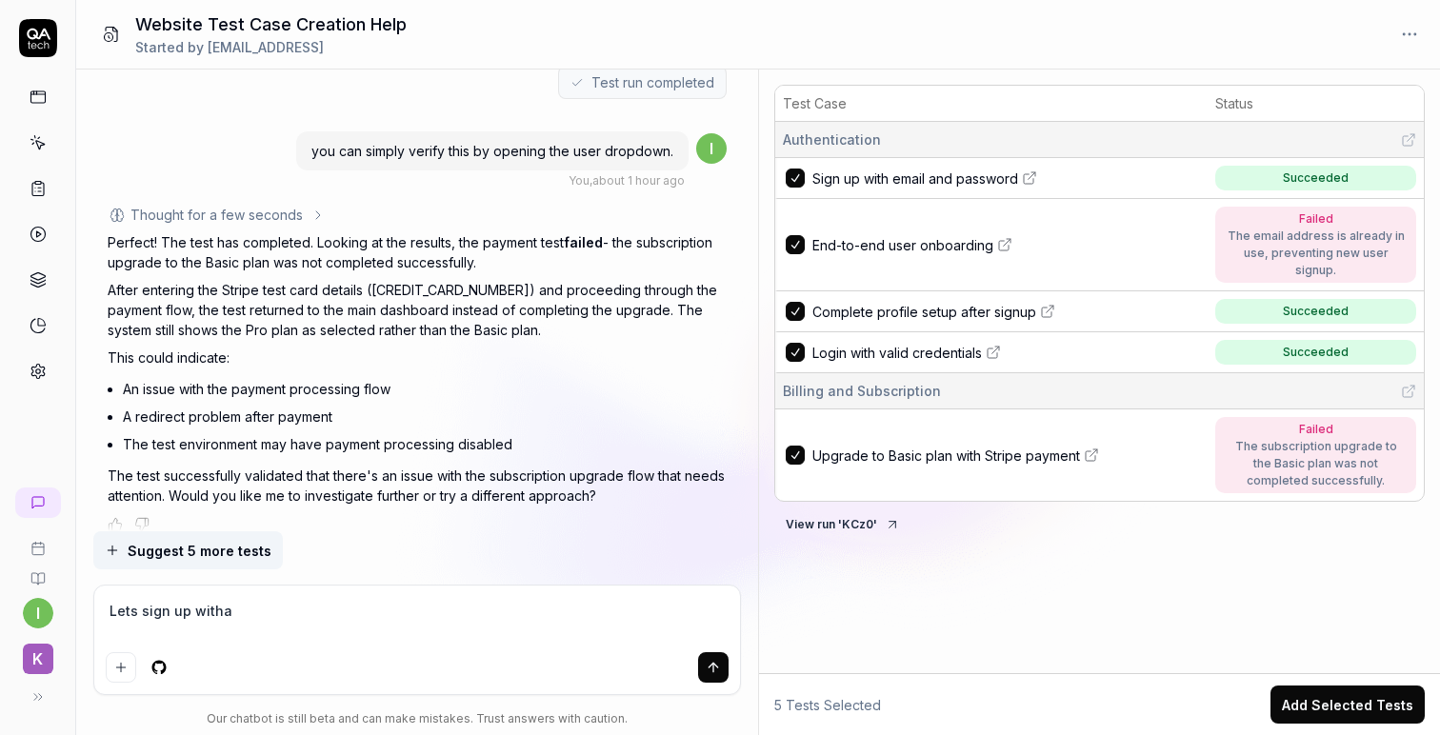
type textarea "Lets sign up witha"
type textarea "*"
type textarea "Lets sign up witha"
type textarea "*"
type textarea "Lets sign up witha"
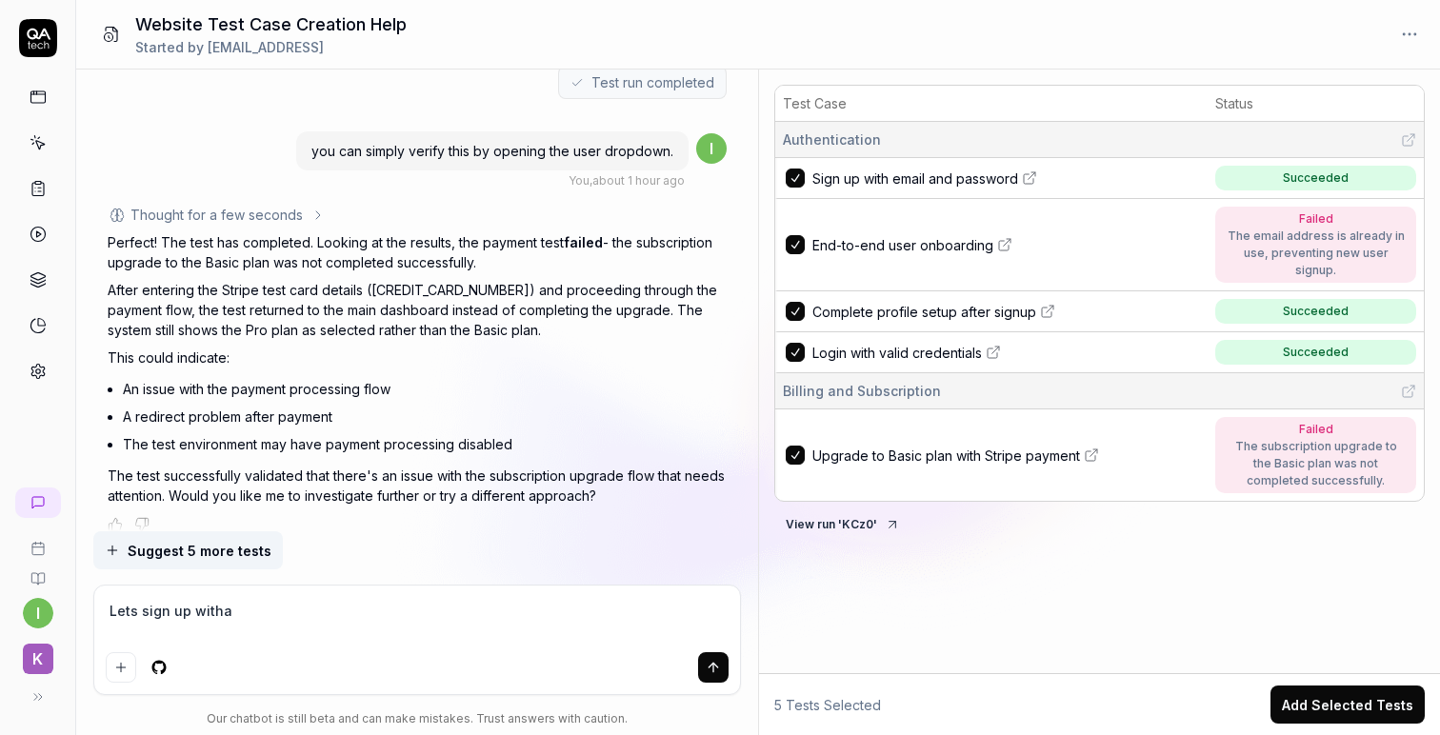
type textarea "*"
type textarea "Lets sign up witha"
type textarea "*"
type textarea "Lets sign up witha"
type textarea "*"
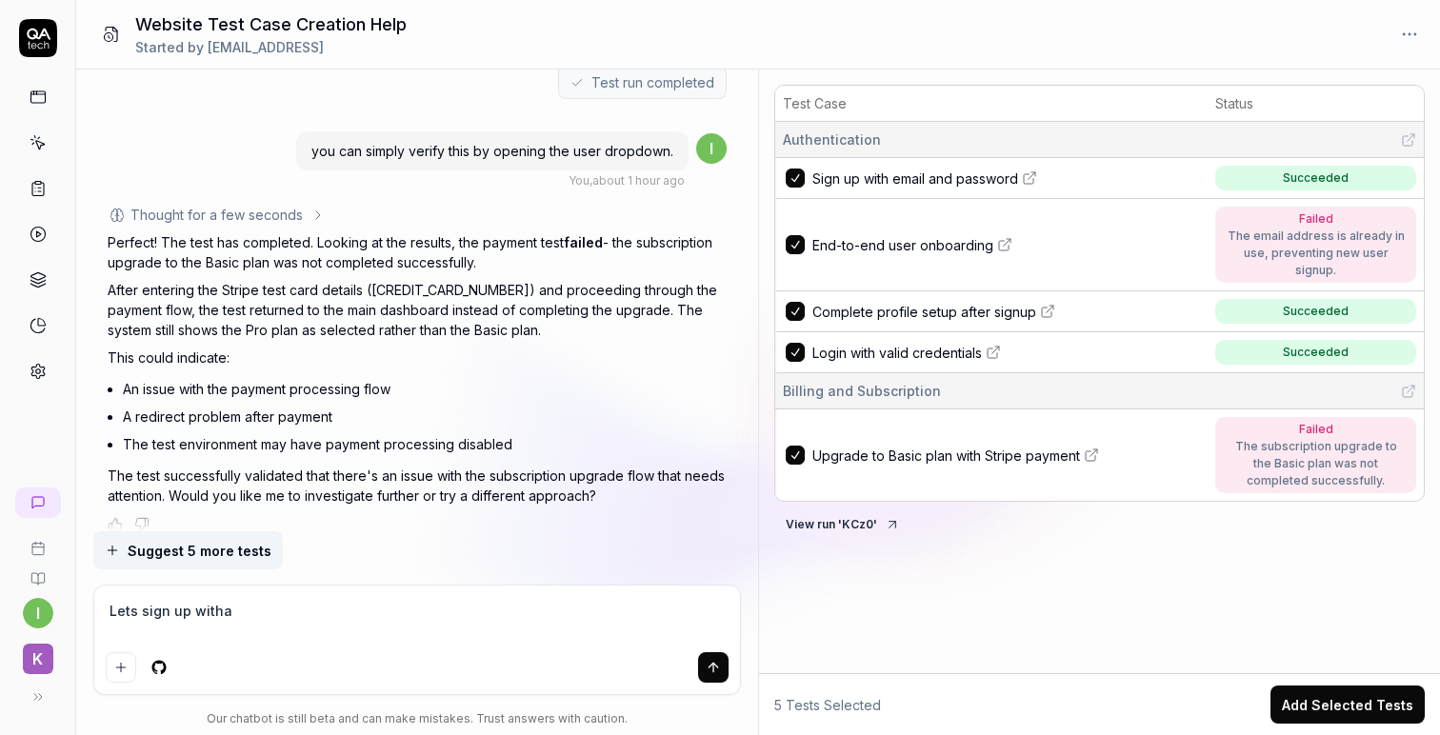
type textarea "Lets sign up with"
type textarea "*"
type textarea "Lets sign up with"
type textarea "*"
type textarea "Lets sign up with"
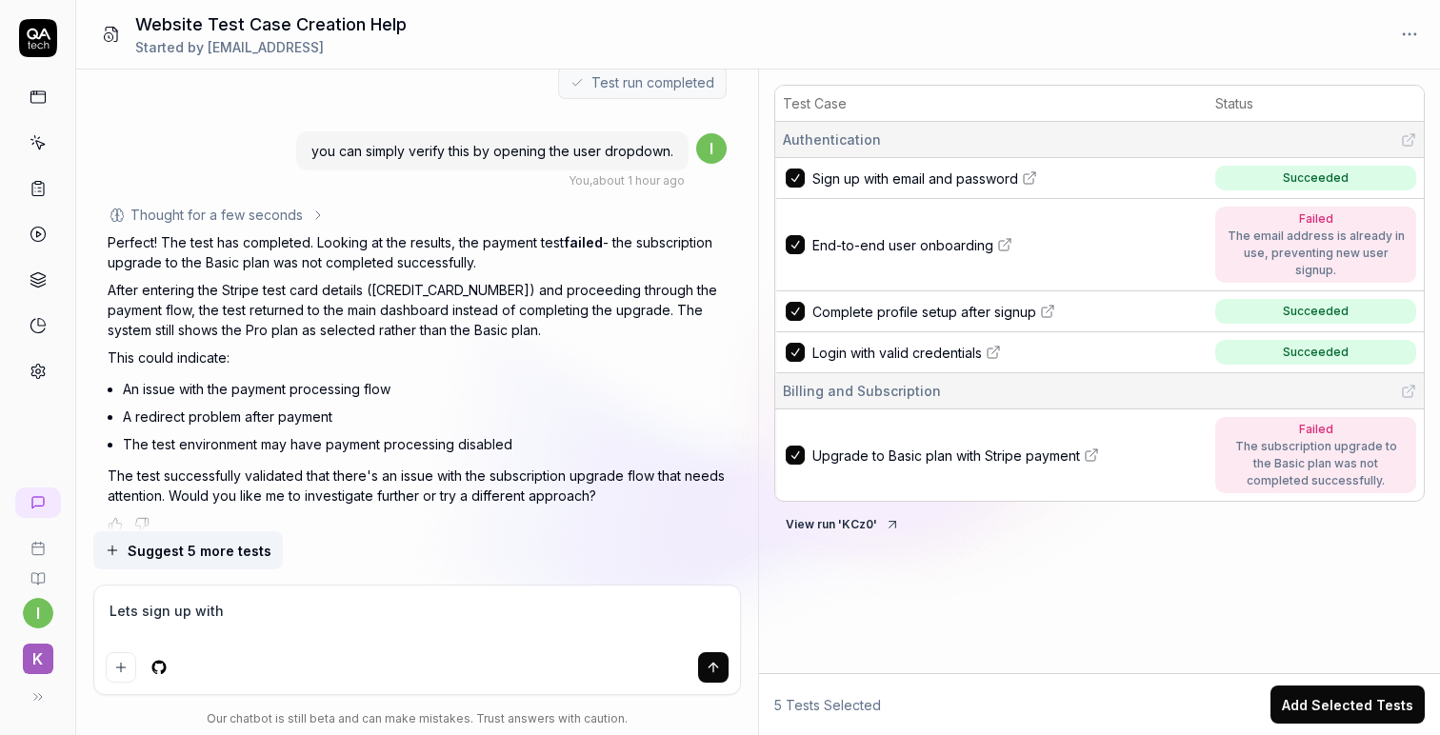
click at [889, 176] on span "Sign up with email and password" at bounding box center [915, 179] width 206 height 20
type textarea "*"
click at [373, 601] on textarea "Lets sign up with" at bounding box center [417, 621] width 623 height 48
type textarea "M"
type textarea "*"
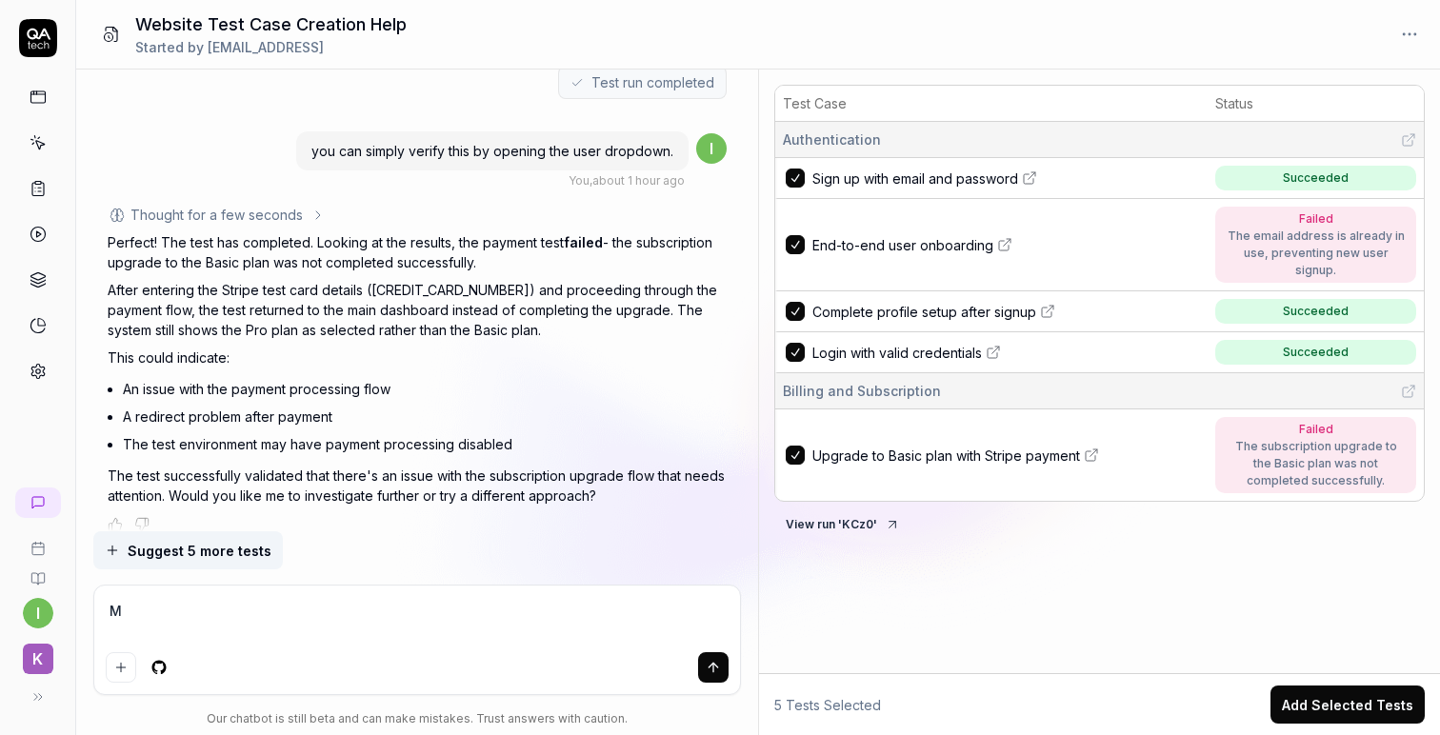
type textarea "Mo"
type textarea "*"
type textarea "Mod"
type textarea "*"
type textarea "Modi"
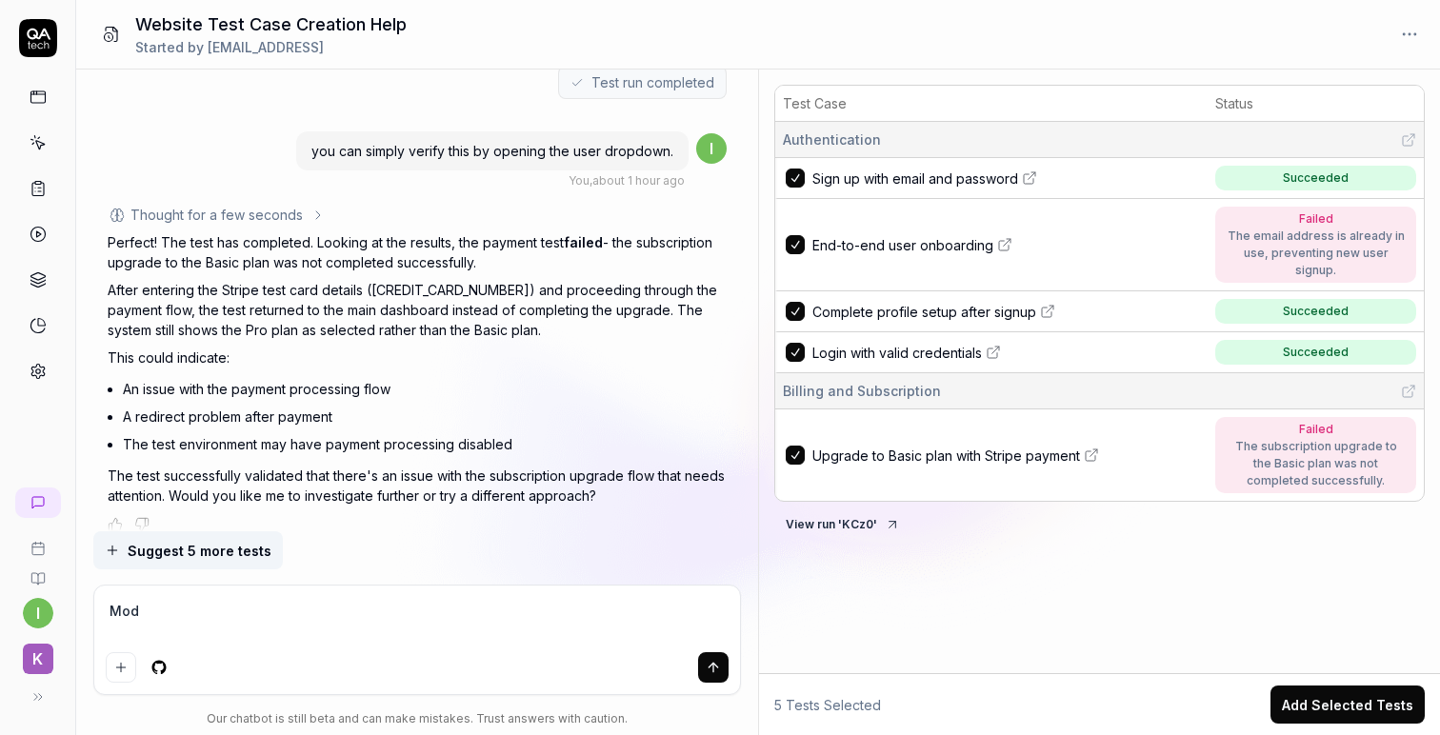
type textarea "*"
type textarea "Modif"
type textarea "*"
type textarea "Modify"
type textarea "*"
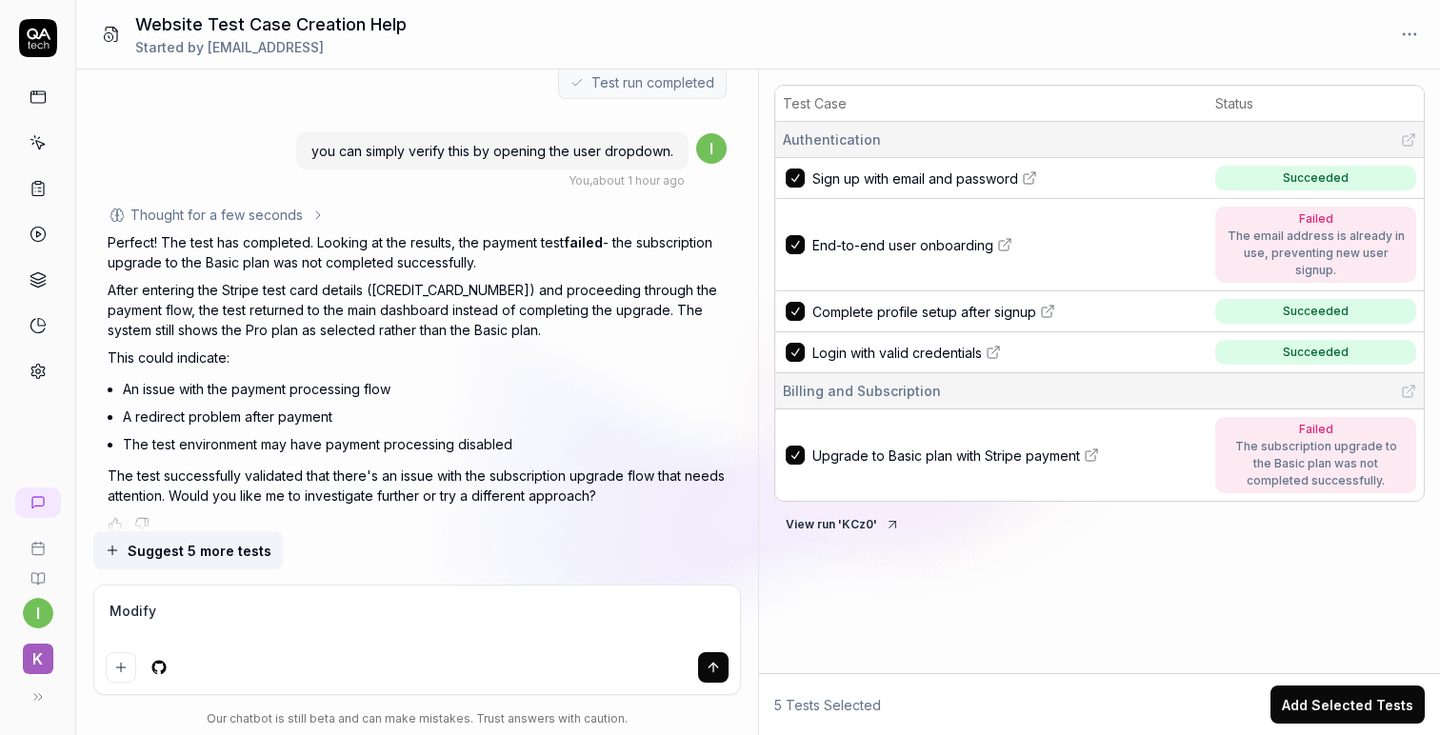
type textarea "Modify"
type textarea "*"
type textarea "Modify t"
type textarea "*"
type textarea "Modify th"
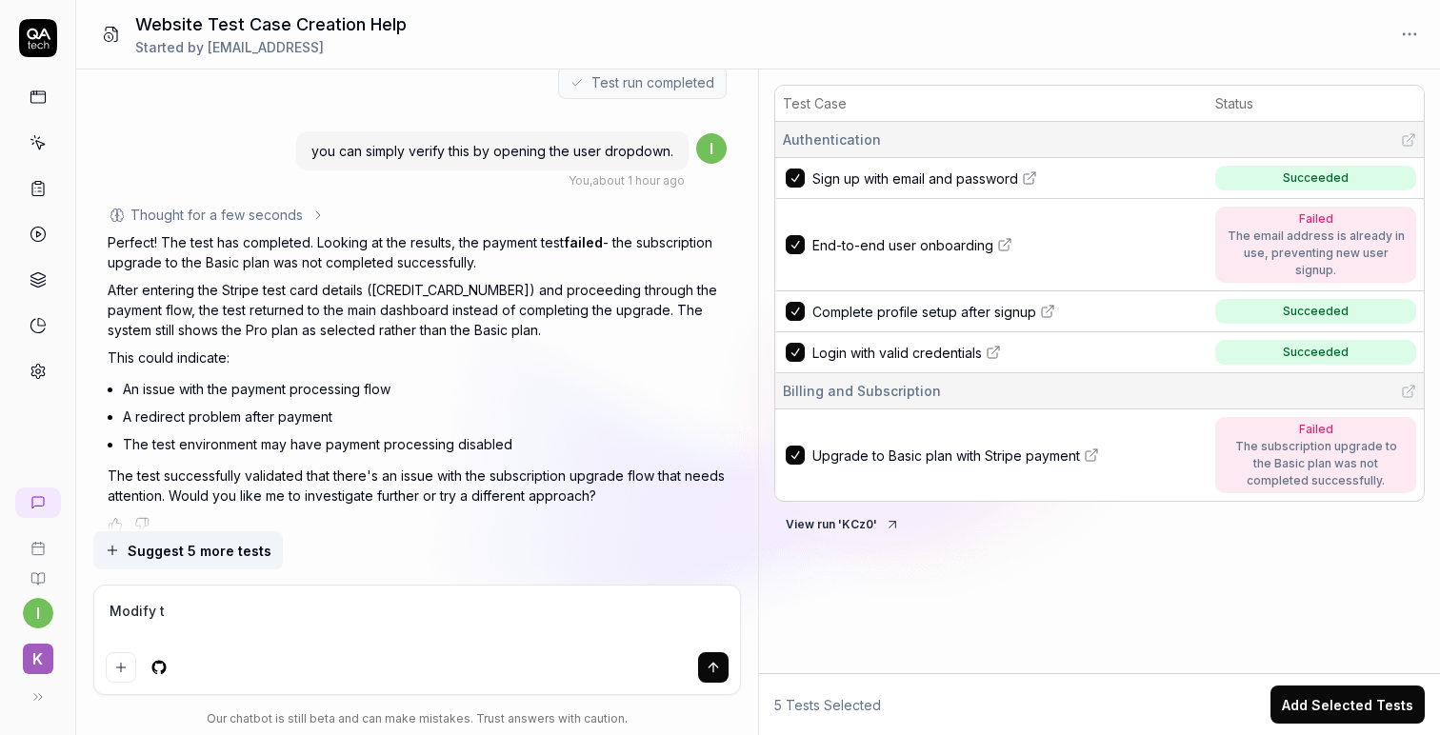
type textarea "*"
type textarea "Modify the"
type textarea "*"
type textarea "Modify the"
type textarea "*"
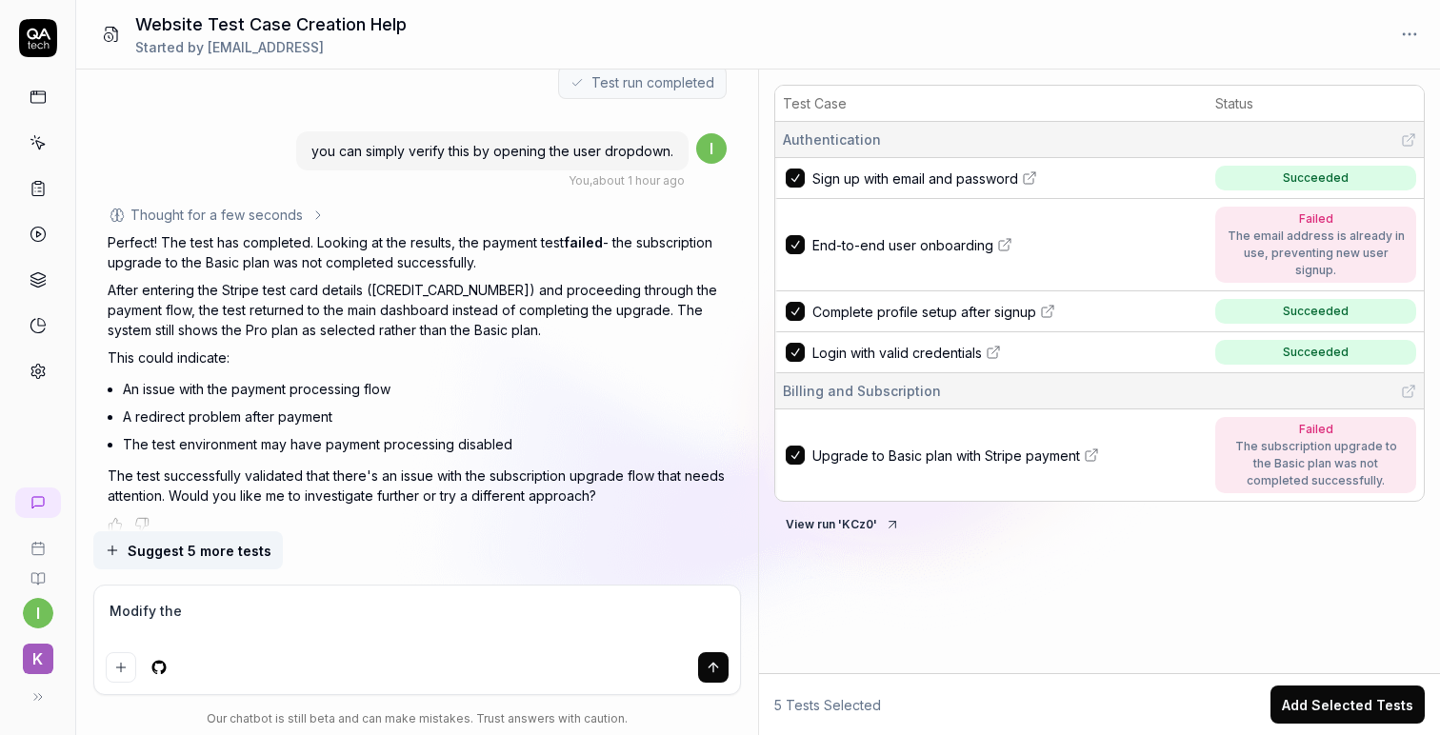
type textarea "Modify the s"
type textarea "*"
type textarea "Modify the si"
type textarea "*"
type textarea "Modify the sig"
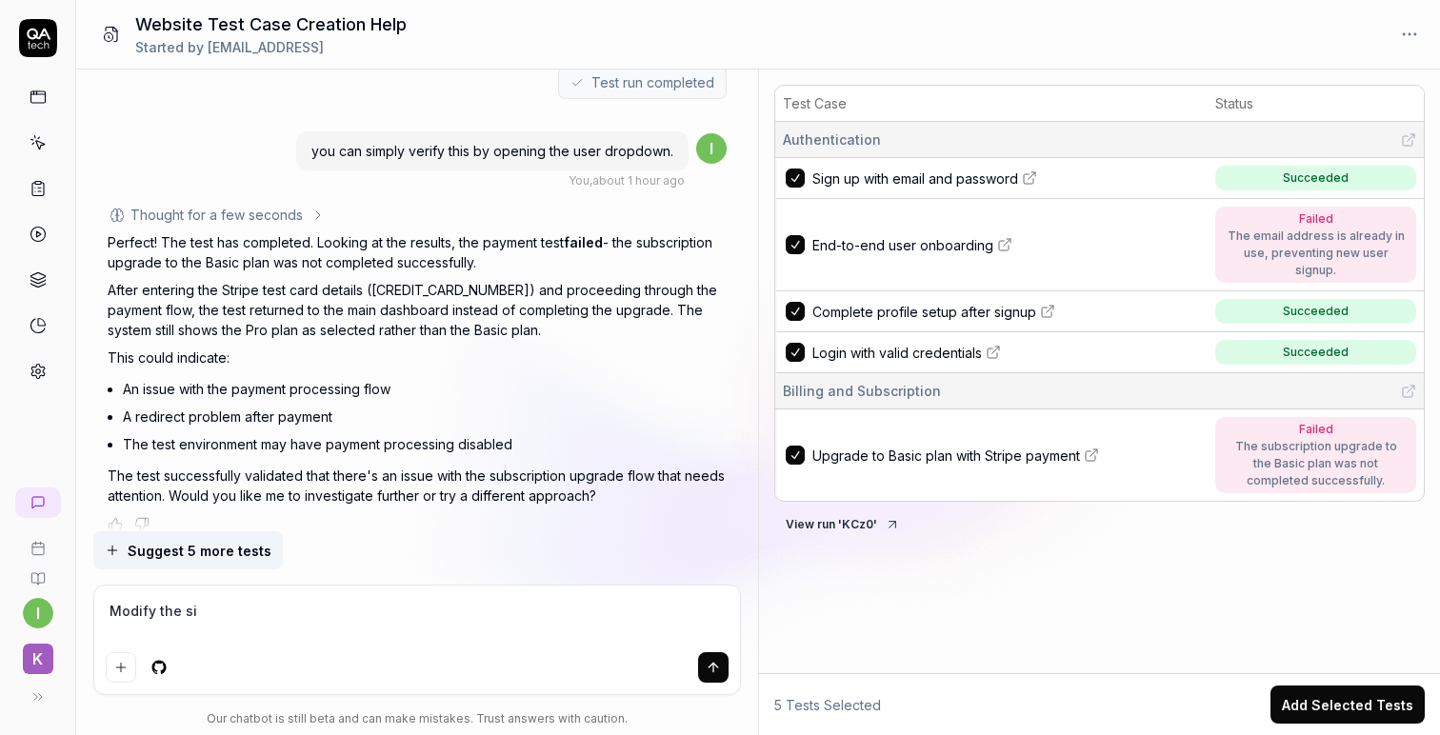
type textarea "*"
type textarea "Modify the sign"
type textarea "*"
type textarea "Modify the signu"
type textarea "*"
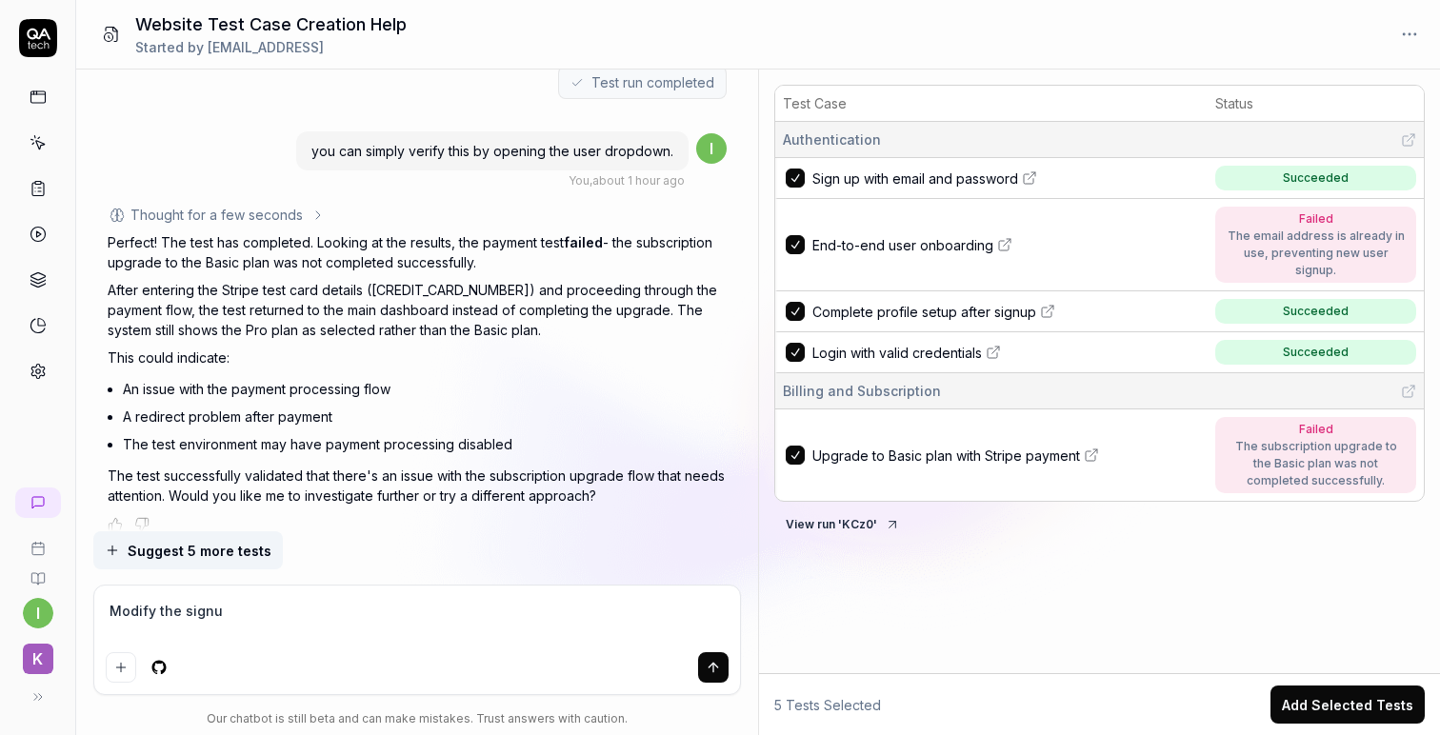
type textarea "Modify the signup"
type textarea "*"
type textarea "Modify the signup"
type textarea "*"
type textarea "Modify the signup t"
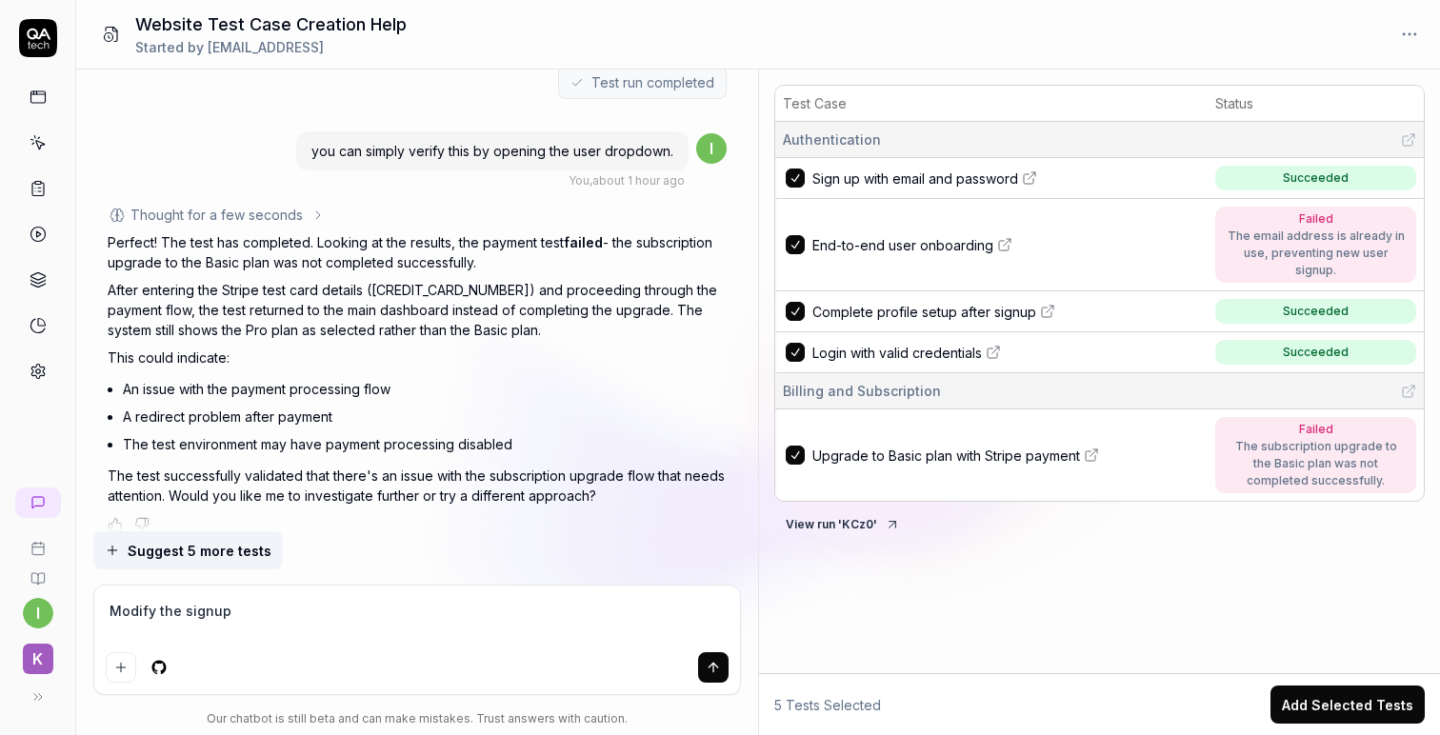
type textarea "*"
type textarea "Modify the signup to"
type textarea "*"
type textarea "Modify the signup to"
type textarea "*"
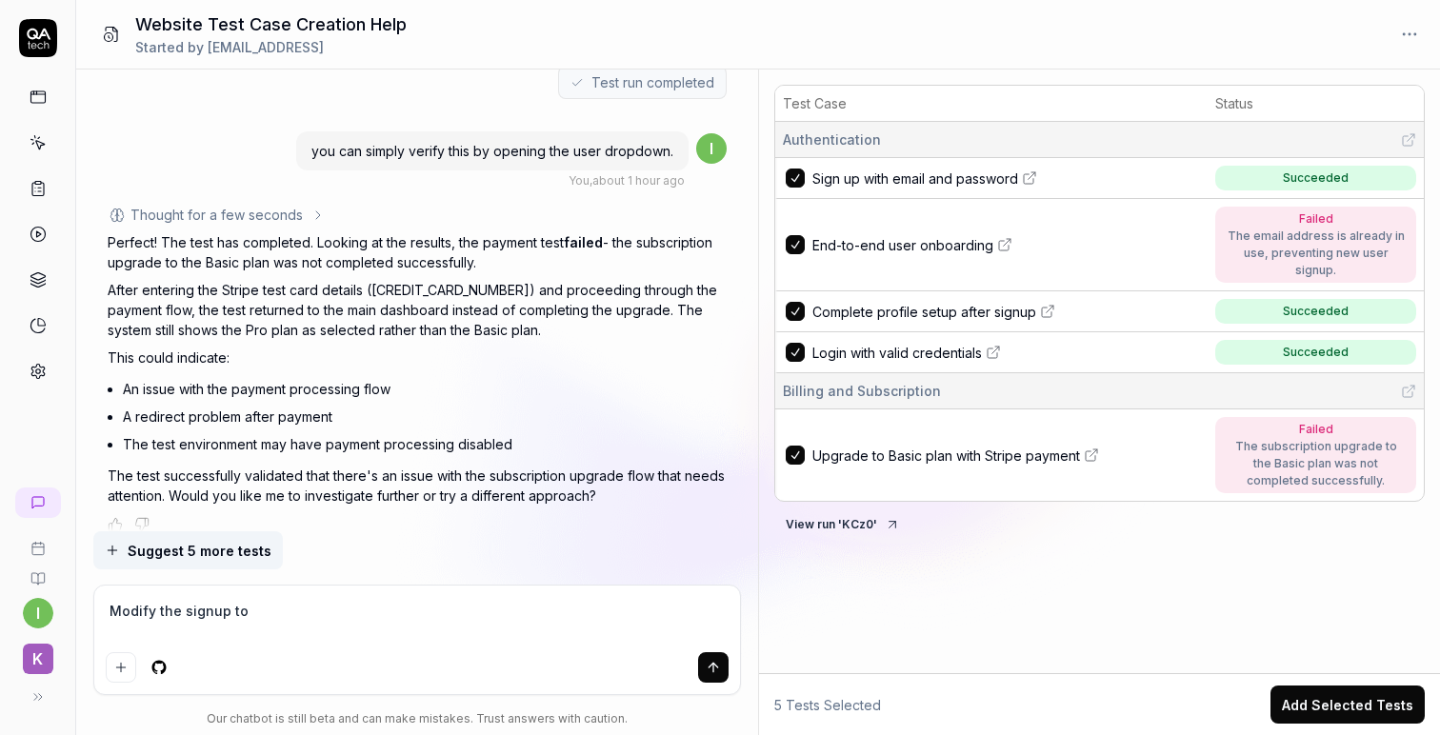
type textarea "Modify the signup to u"
type textarea "*"
type textarea "Modify the signup to us"
type textarea "*"
type textarea "Modify the signup to use"
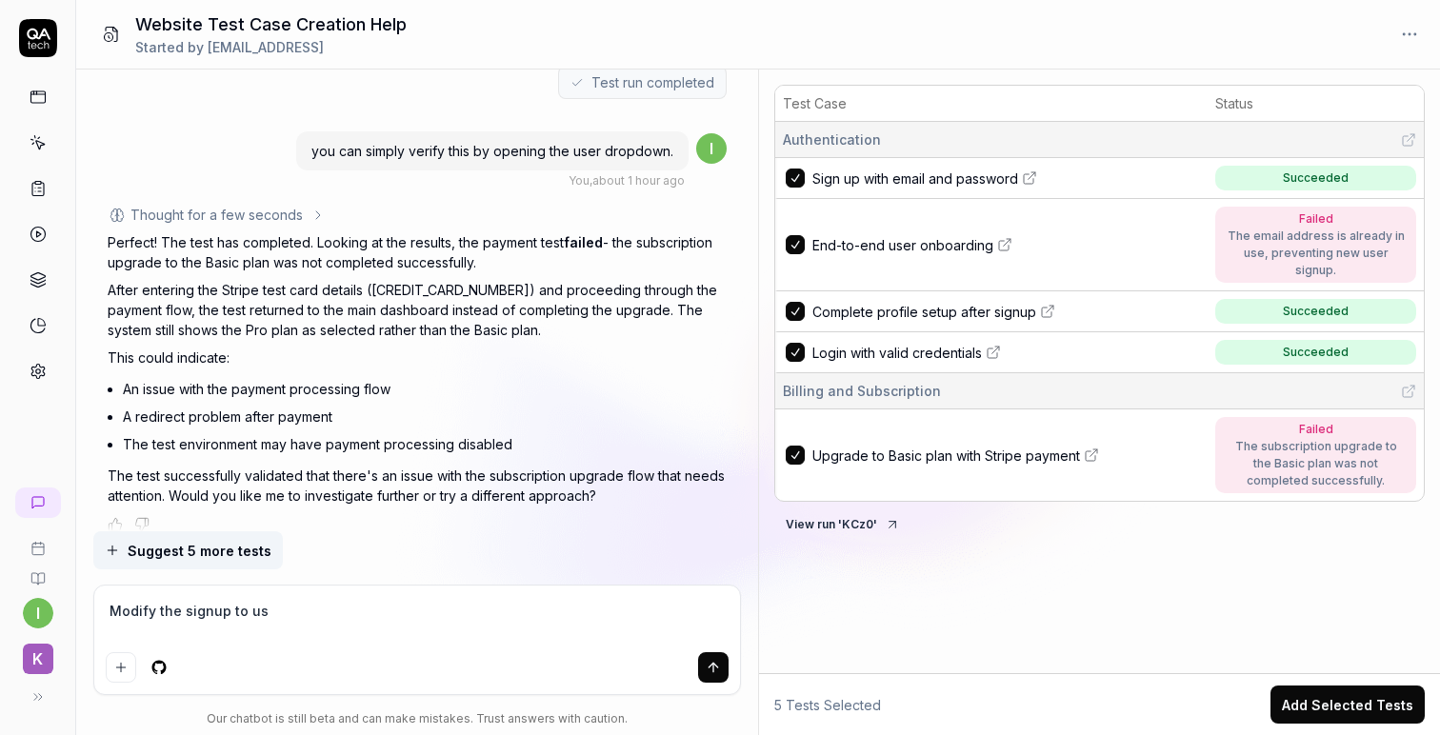
type textarea "*"
type textarea "Modify the signup to use"
type textarea "*"
paste textarea "[EMAIL_ADDRESS]"
type textarea "Modify the signup to use e2e+test+qa-tech@kive.ai"
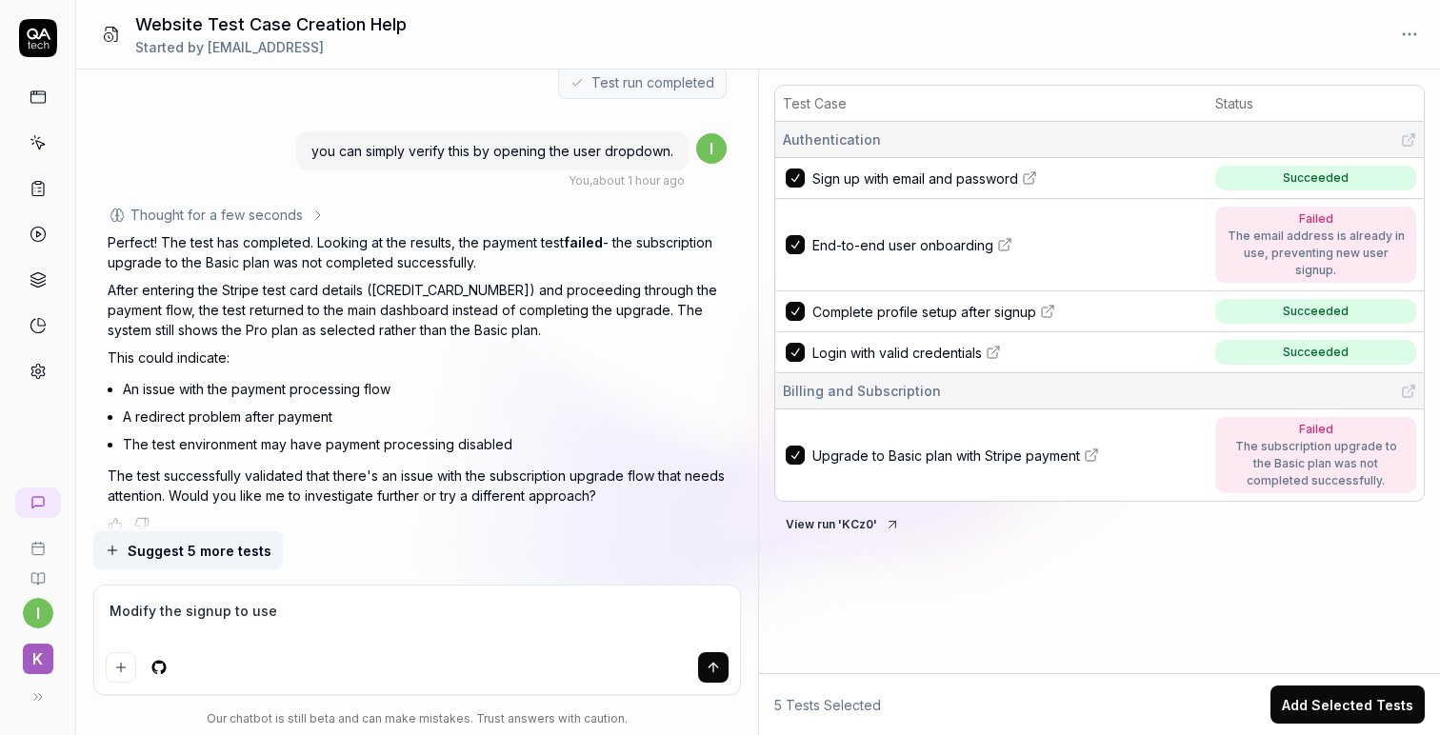
type textarea "*"
type textarea "Modify the signup to use e2e+test+qa-tech+@kive.ai"
type textarea "*"
type textarea "Modify the signup to use e2e+test+qa-tech+x@kive.ai"
click at [718, 664] on icon "submit" at bounding box center [713, 667] width 15 height 15
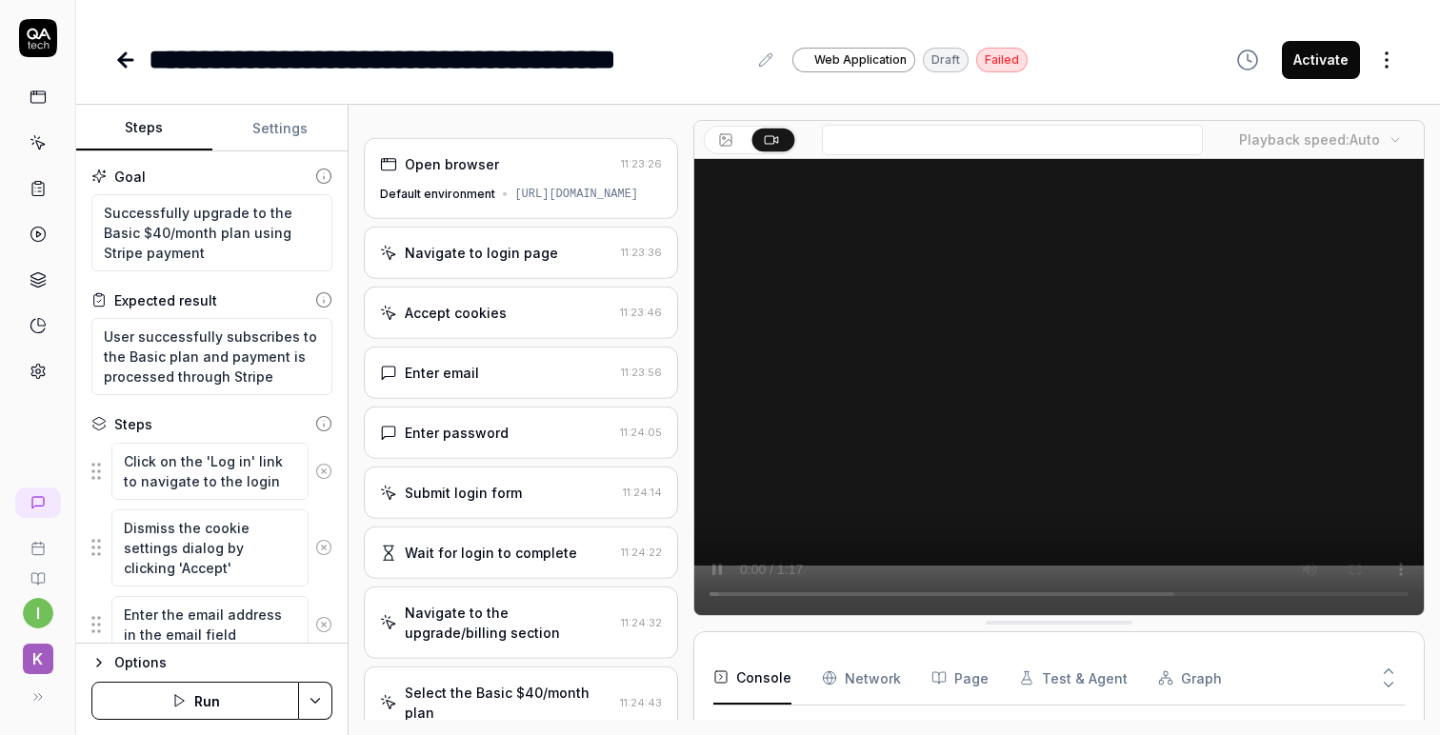
type textarea "*"
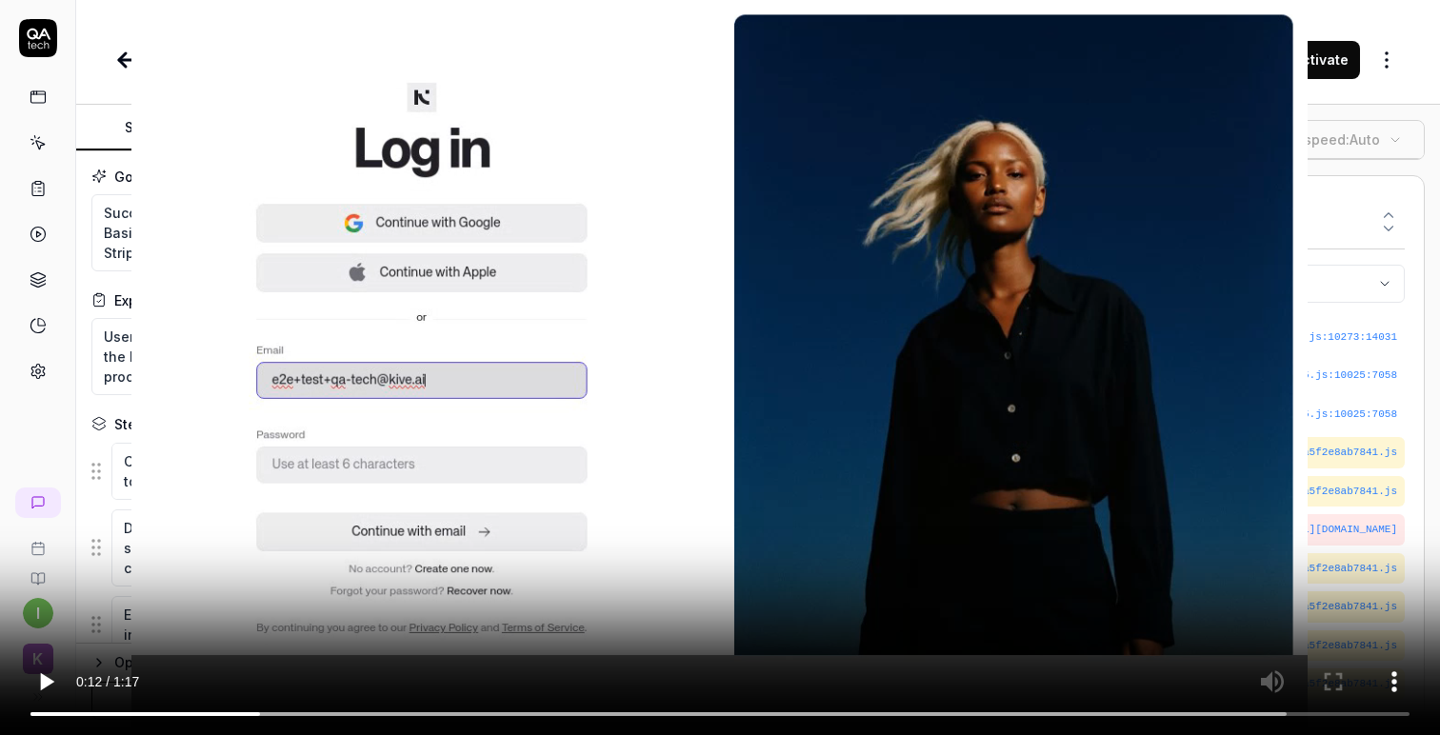
scroll to position [892, 0]
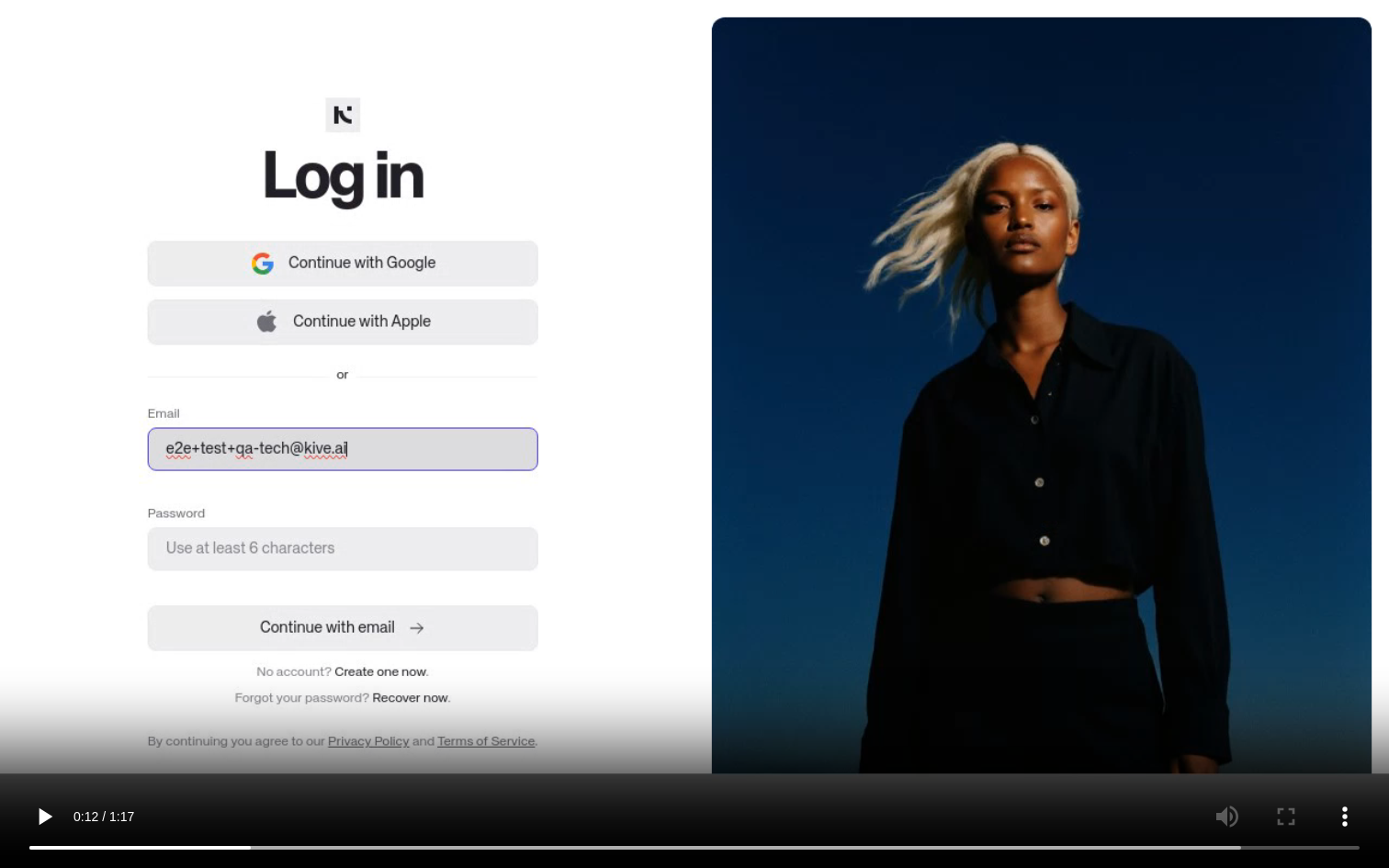
click at [1238, 532] on video at bounding box center [694, 434] width 1389 height 868
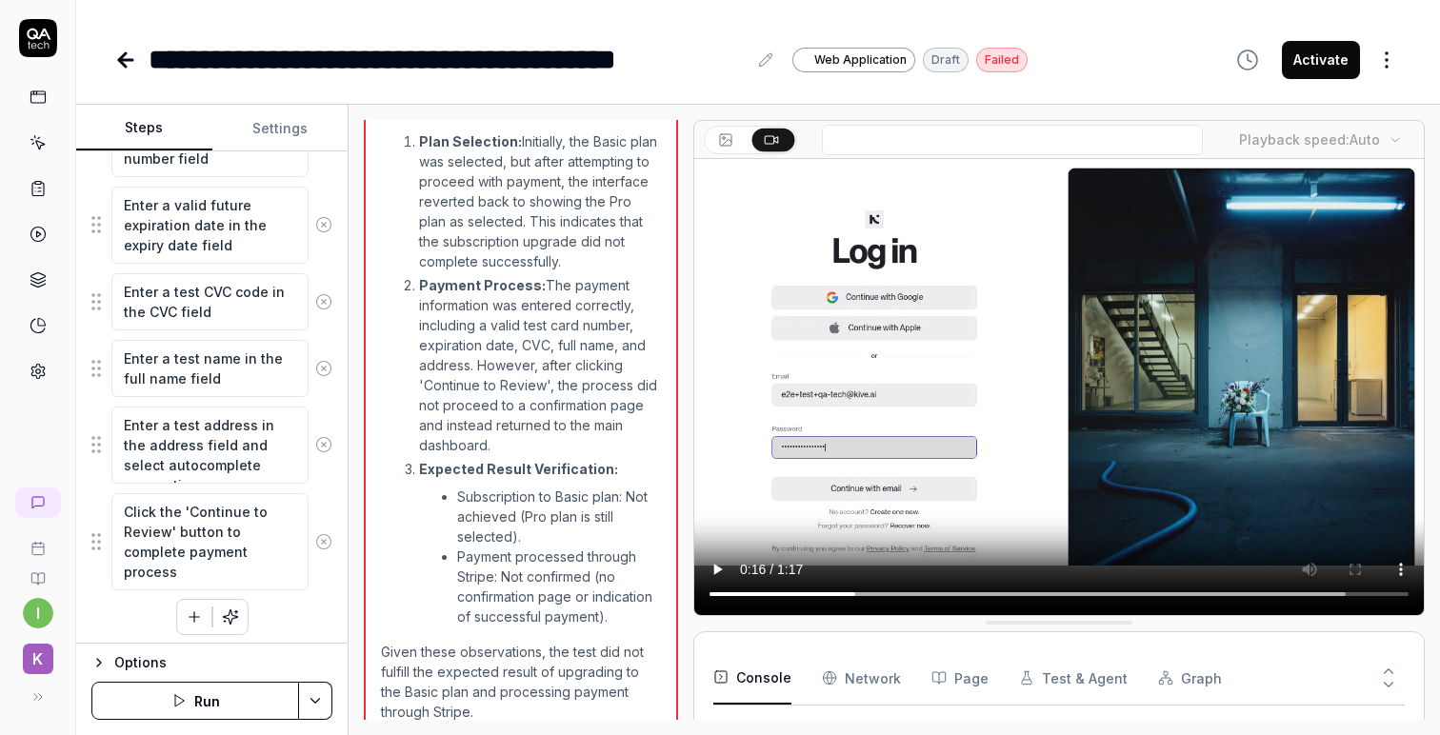
scroll to position [983, 0]
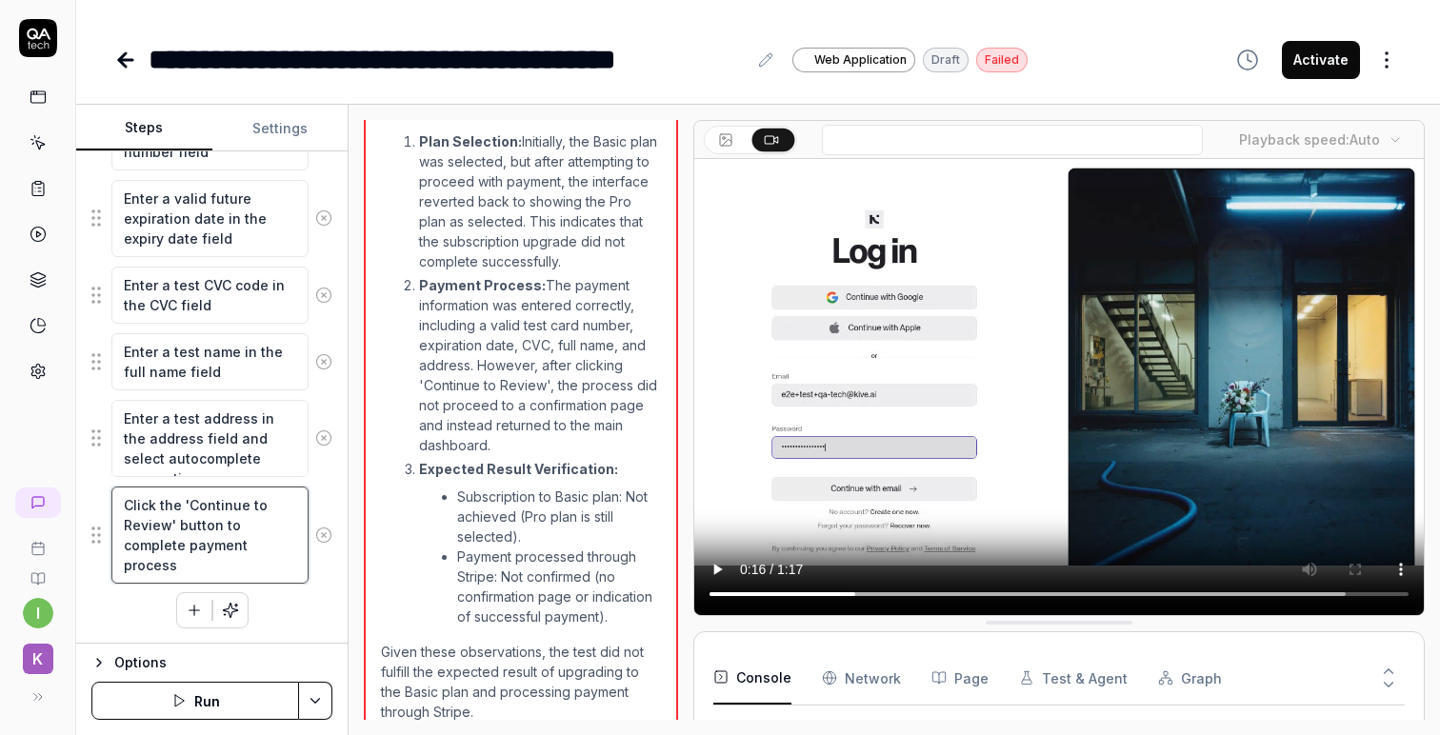
click at [183, 539] on textarea "Click the 'Continue to Review' button to complete payment process" at bounding box center [209, 535] width 197 height 97
drag, startPoint x: 319, startPoint y: 532, endPoint x: 142, endPoint y: 527, distance: 177.2
click at [142, 527] on div "Click the 'Continue to Review' button to complete payment process" at bounding box center [211, 535] width 241 height 99
click at [142, 527] on textarea "Click the 'Continue to Review' button to complete payment process" at bounding box center [209, 535] width 197 height 97
type textarea "*"
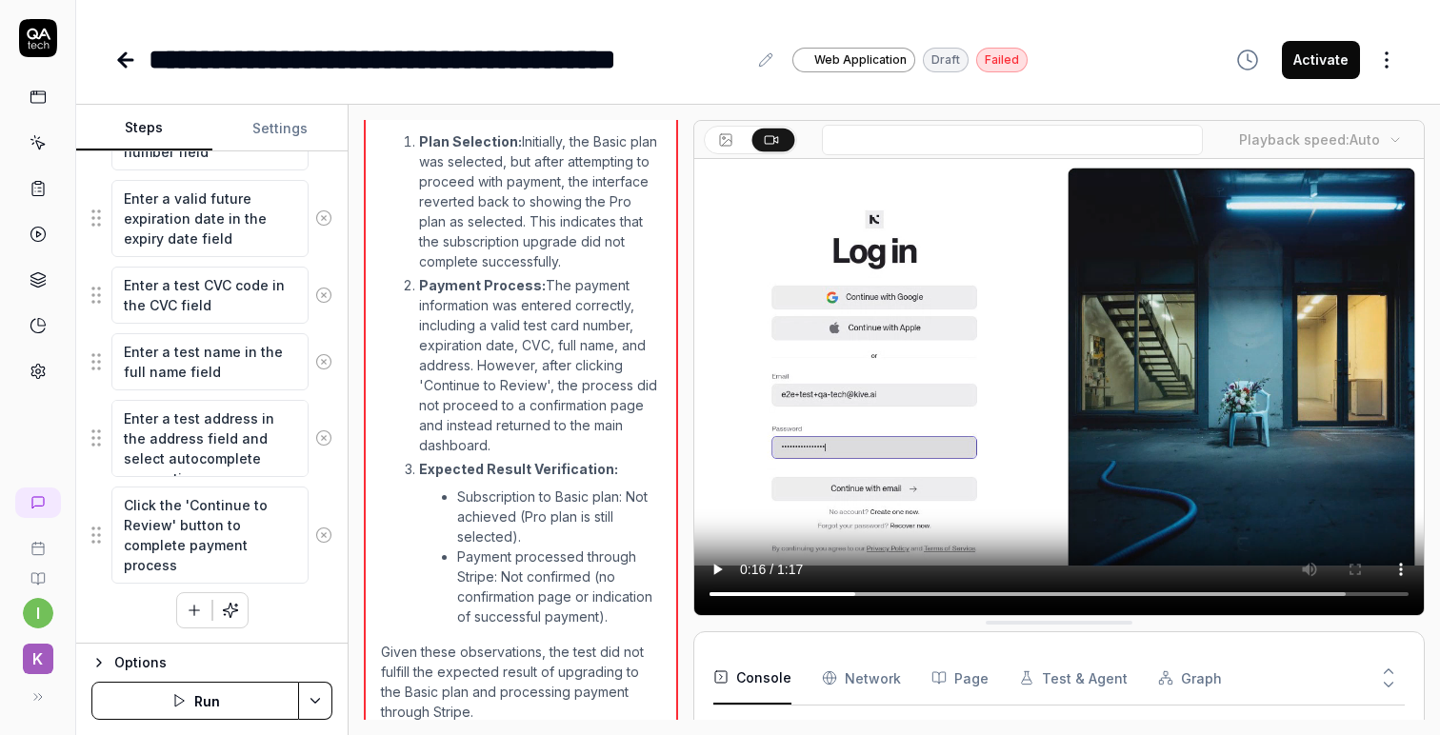
click at [59, 508] on link at bounding box center [38, 503] width 46 height 30
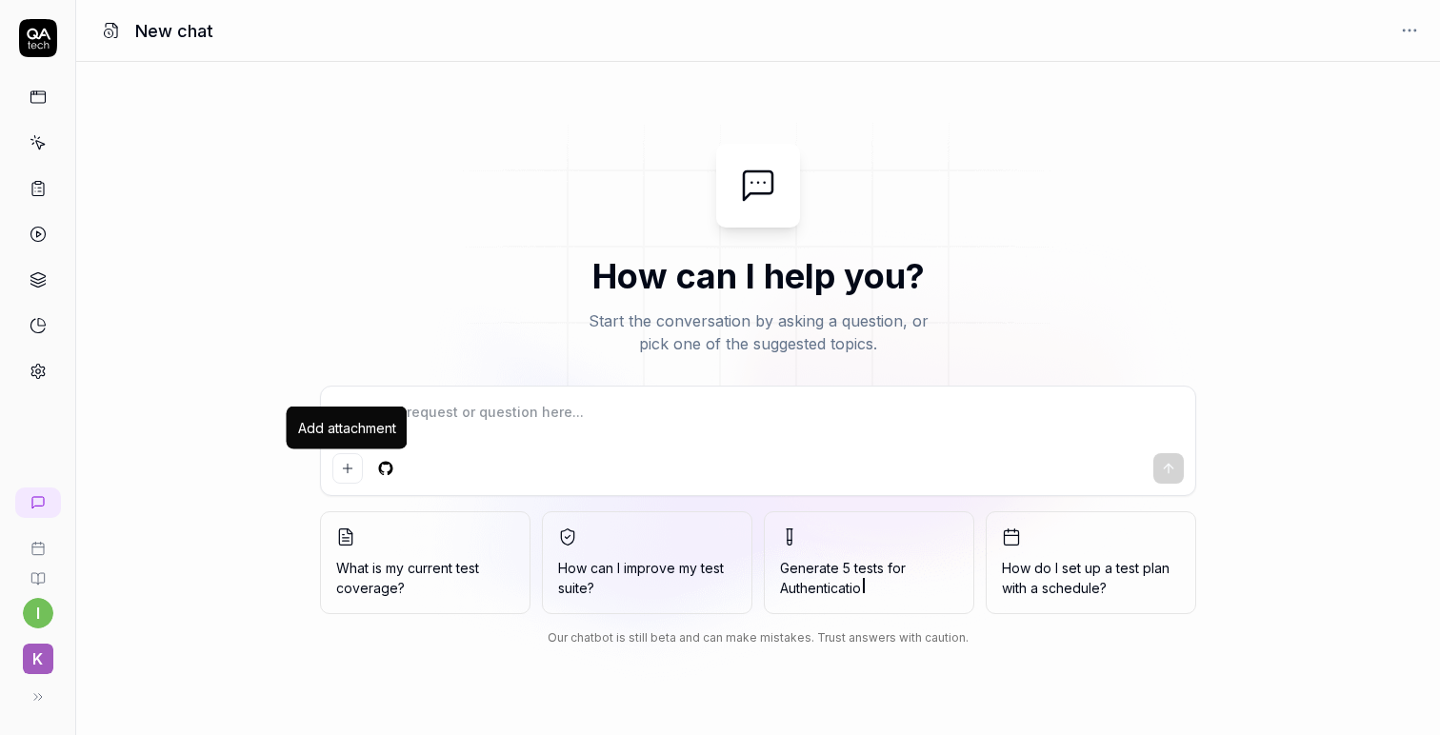
type textarea "*"
click at [349, 461] on icon "Add attachment" at bounding box center [347, 468] width 15 height 15
click at [777, 406] on textarea at bounding box center [757, 422] width 851 height 48
click at [50, 96] on link at bounding box center [38, 97] width 34 height 34
type textarea "*"
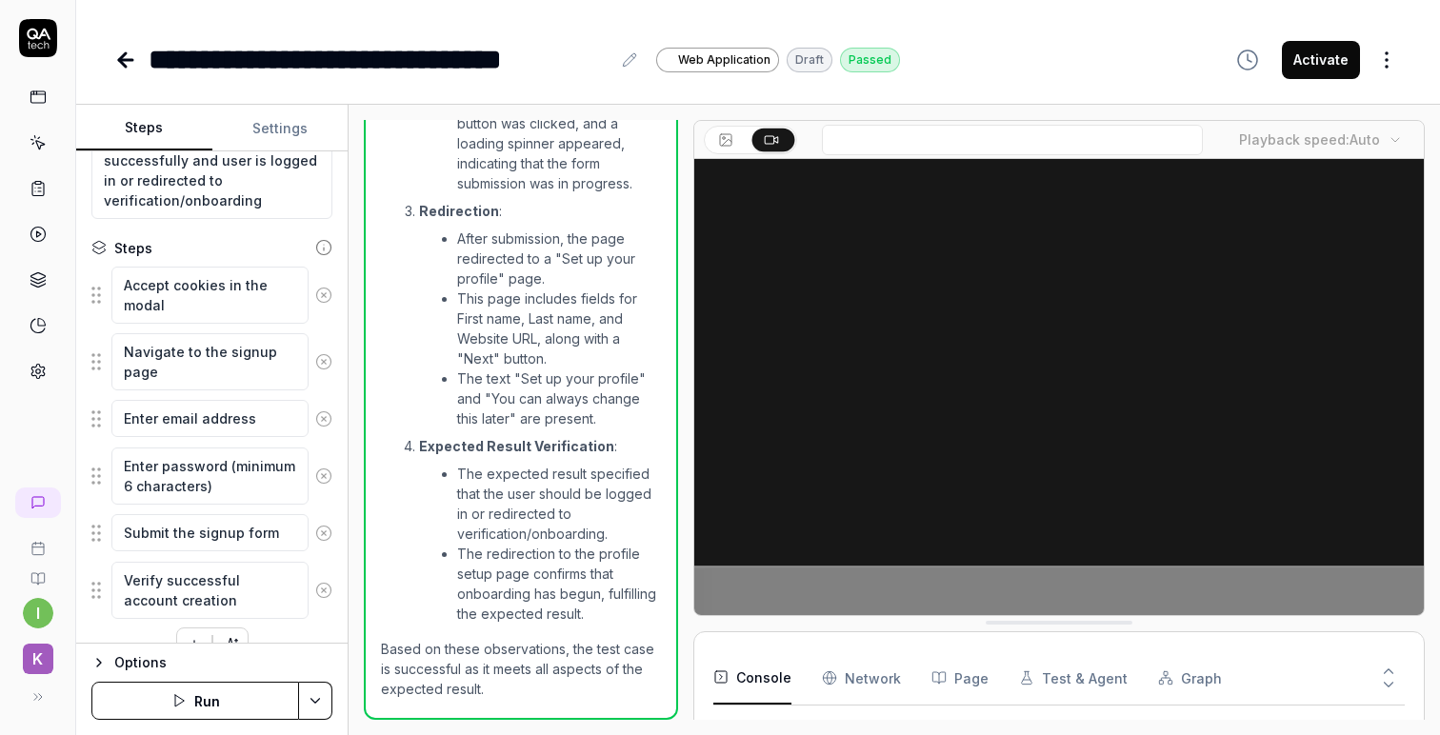
scroll to position [231, 0]
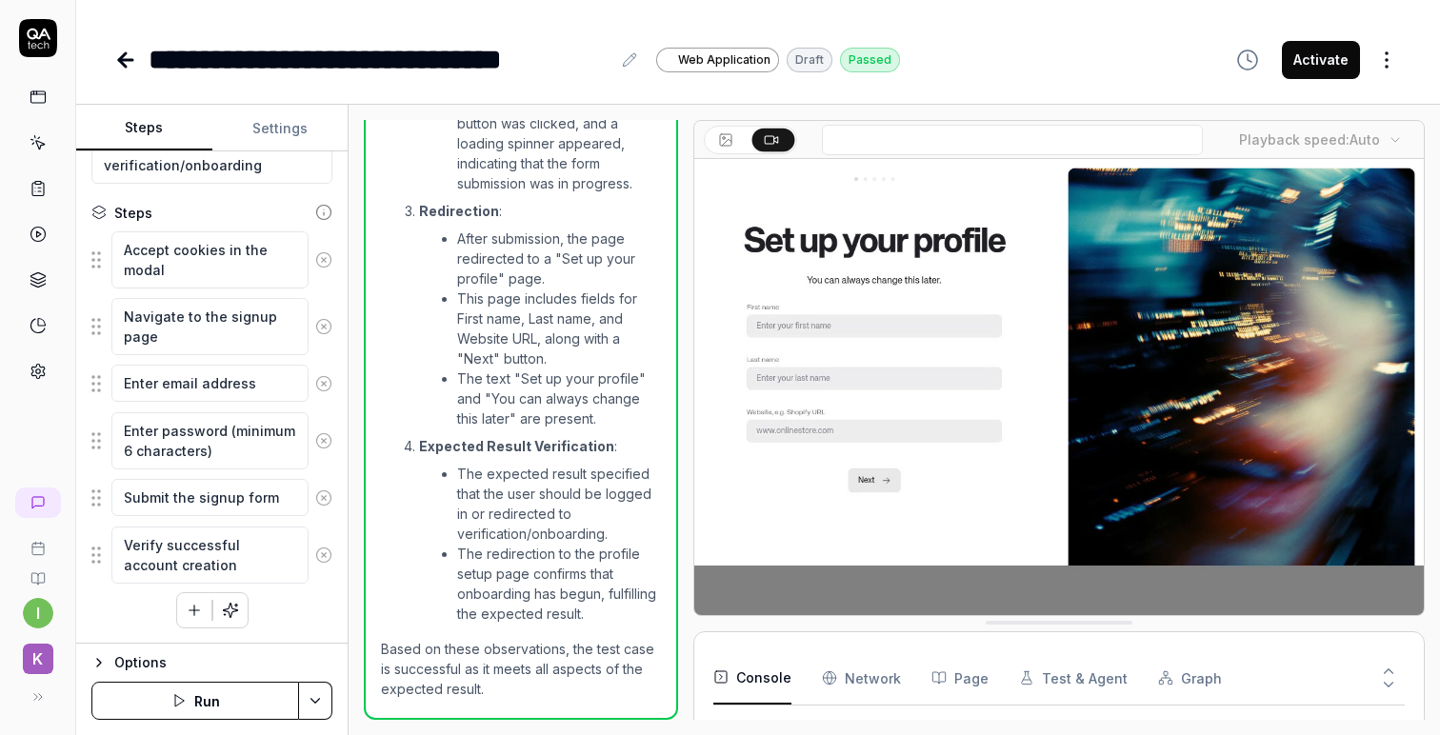
type textarea "*"
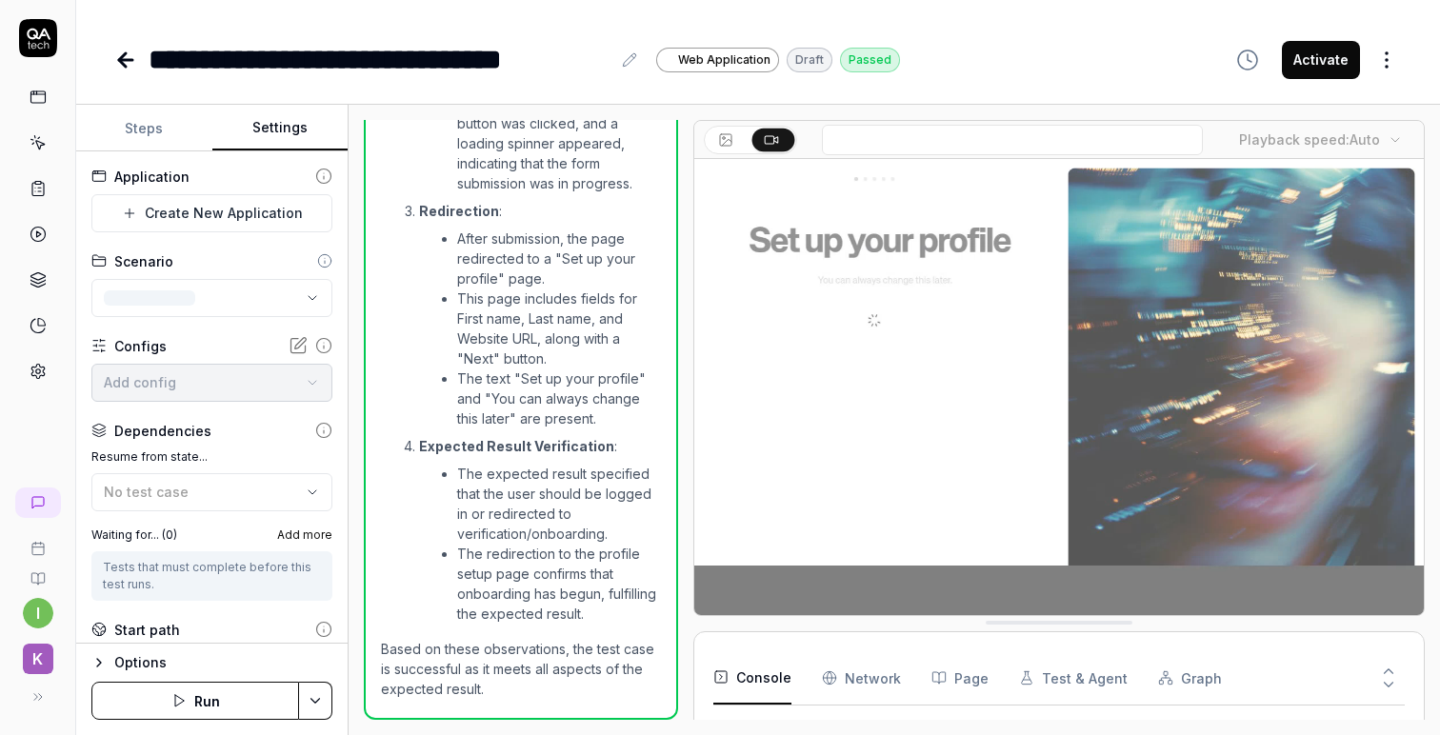
click at [261, 129] on button "Settings" at bounding box center [280, 129] width 136 height 46
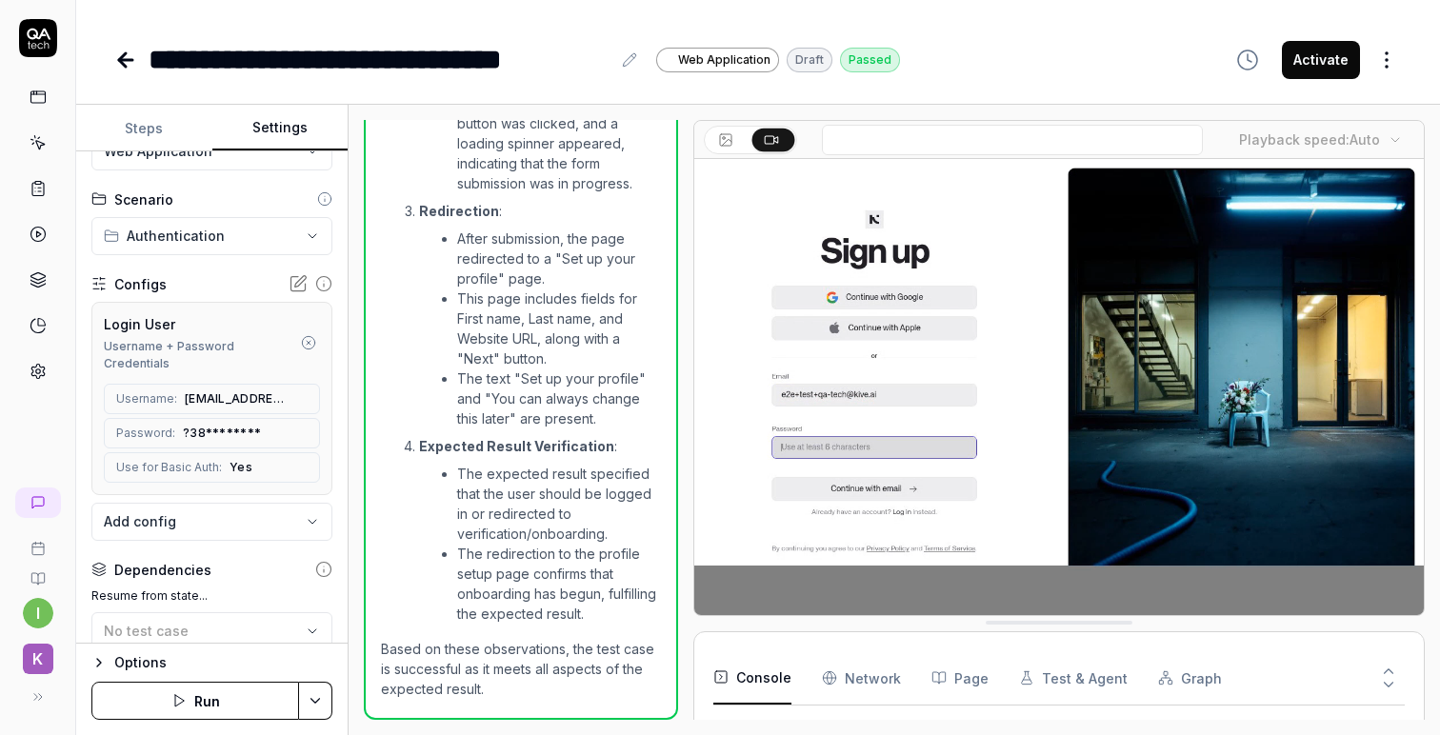
scroll to position [107, 0]
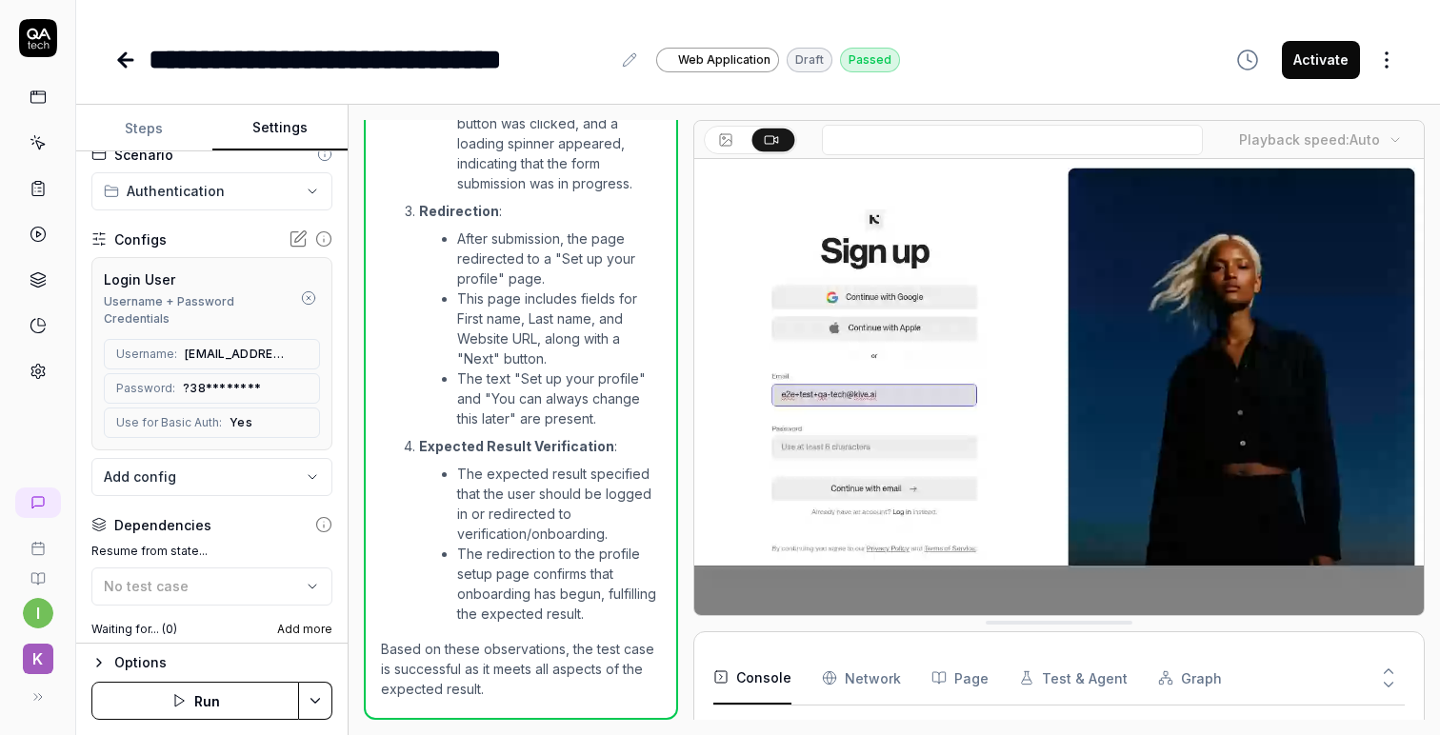
click at [299, 347] on icon at bounding box center [299, 354] width 15 height 15
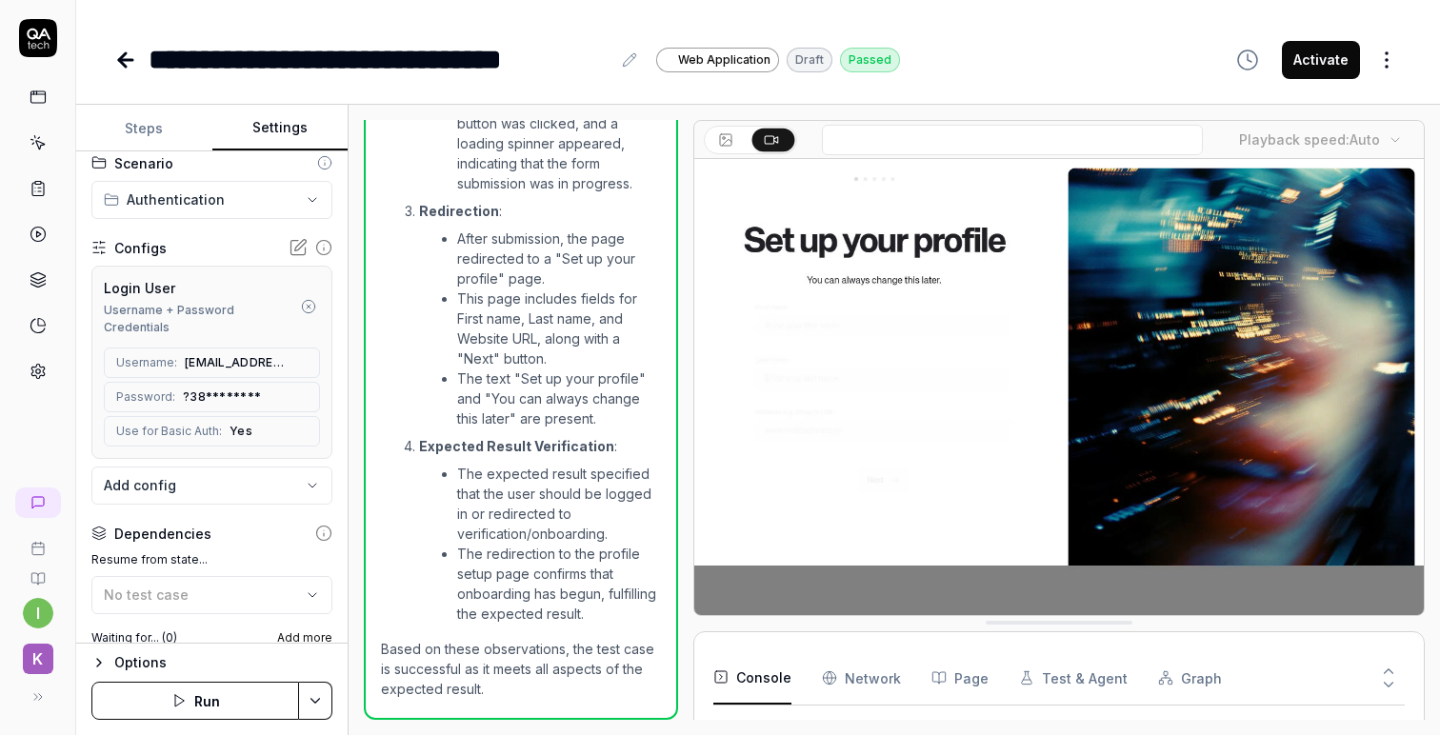
scroll to position [0, 0]
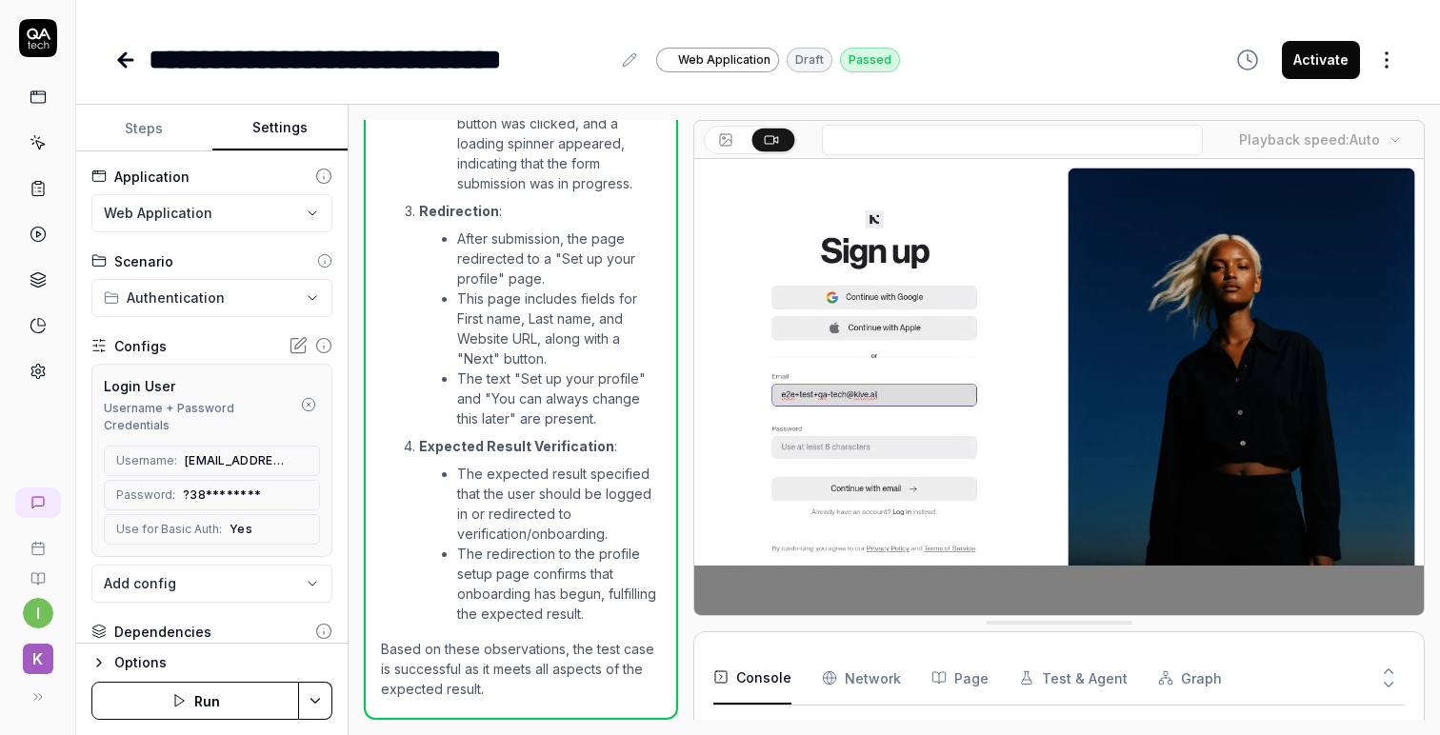
click at [123, 60] on icon at bounding box center [125, 60] width 13 height 0
